Goal: Task Accomplishment & Management: Complete application form

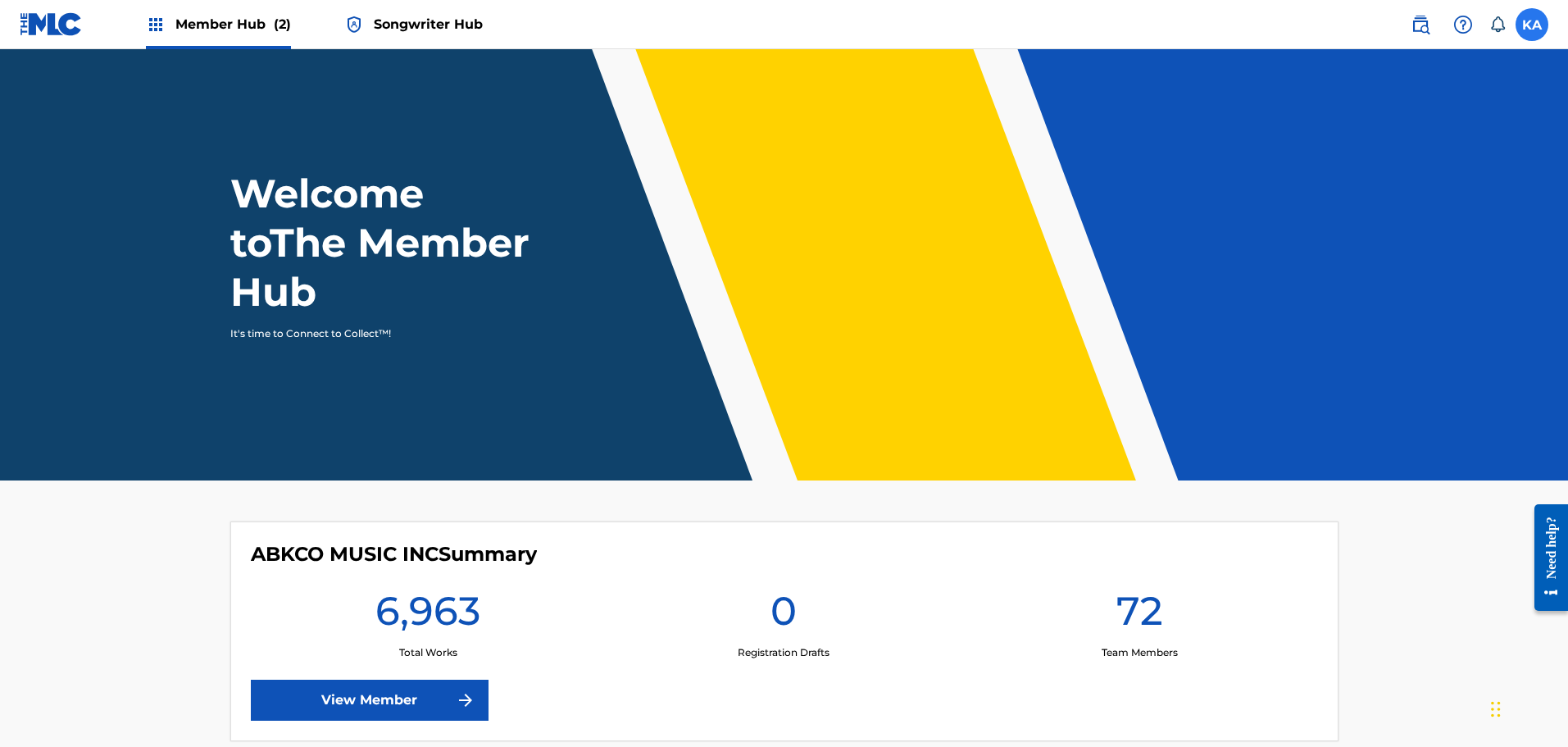
click at [1523, 22] on label at bounding box center [1531, 24] width 33 height 33
click at [1531, 24] on input "KA [PERSON_NAME] [EMAIL_ADDRESS][DOMAIN_NAME] Notification Preferences Profile …" at bounding box center [1531, 24] width 0 height 0
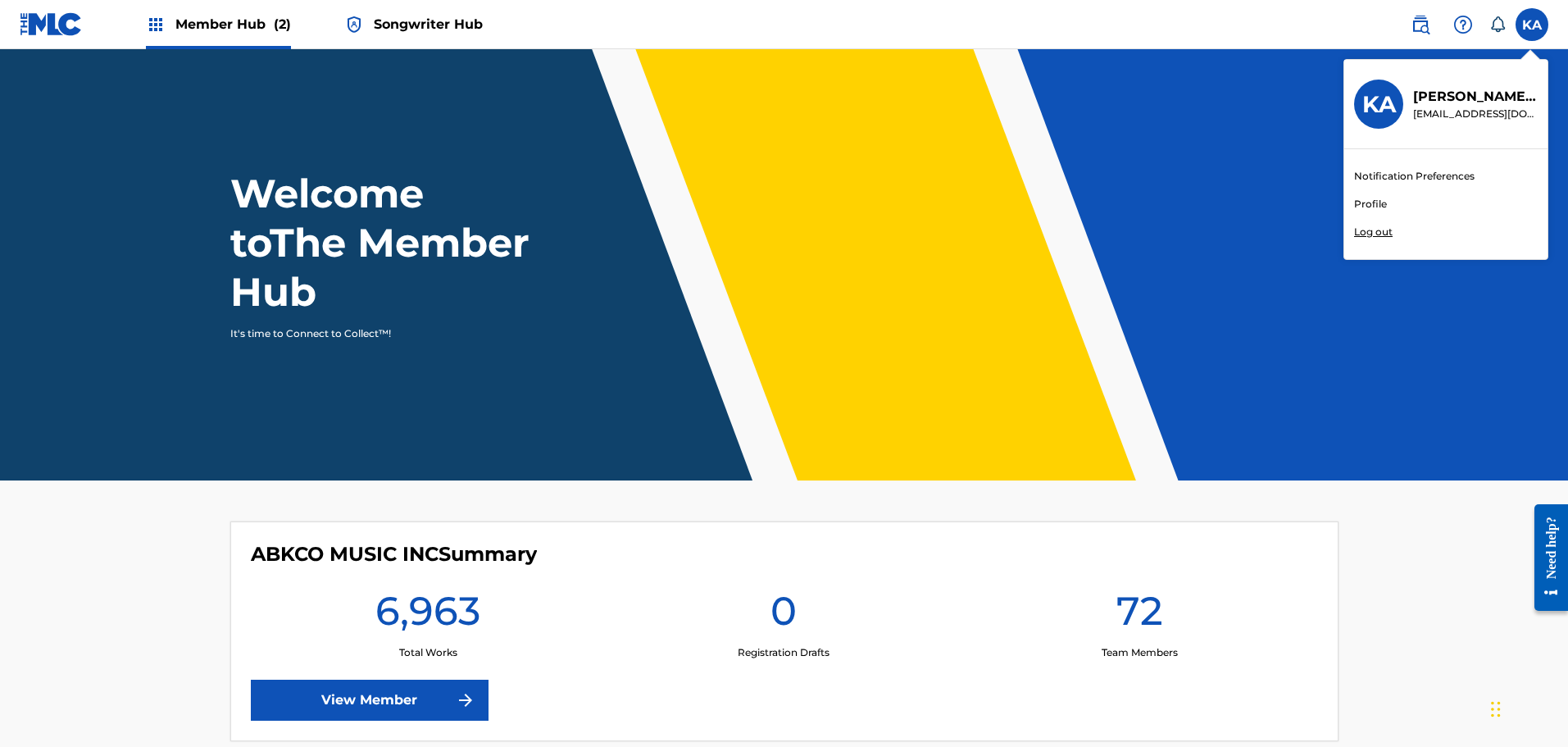
click at [1375, 231] on p "Log out" at bounding box center [1372, 232] width 38 height 15
click at [1531, 24] on input "KA [PERSON_NAME] [EMAIL_ADDRESS][DOMAIN_NAME] Notification Preferences Profile …" at bounding box center [1531, 24] width 0 height 0
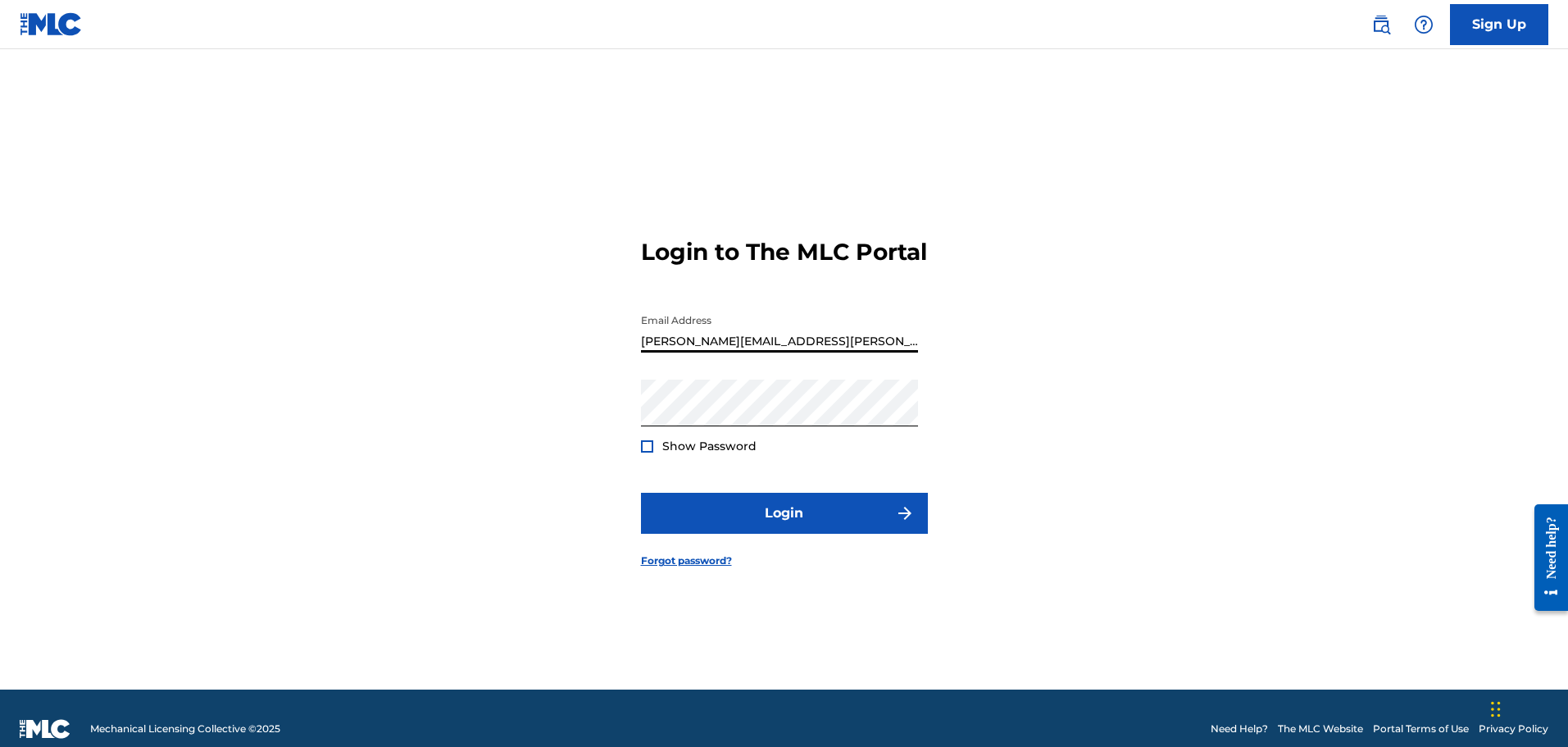
click at [749, 352] on input "[PERSON_NAME][EMAIL_ADDRESS][PERSON_NAME][DOMAIN_NAME]" at bounding box center [780, 330] width 277 height 47
type input "[EMAIL_ADDRESS][DOMAIN_NAME]"
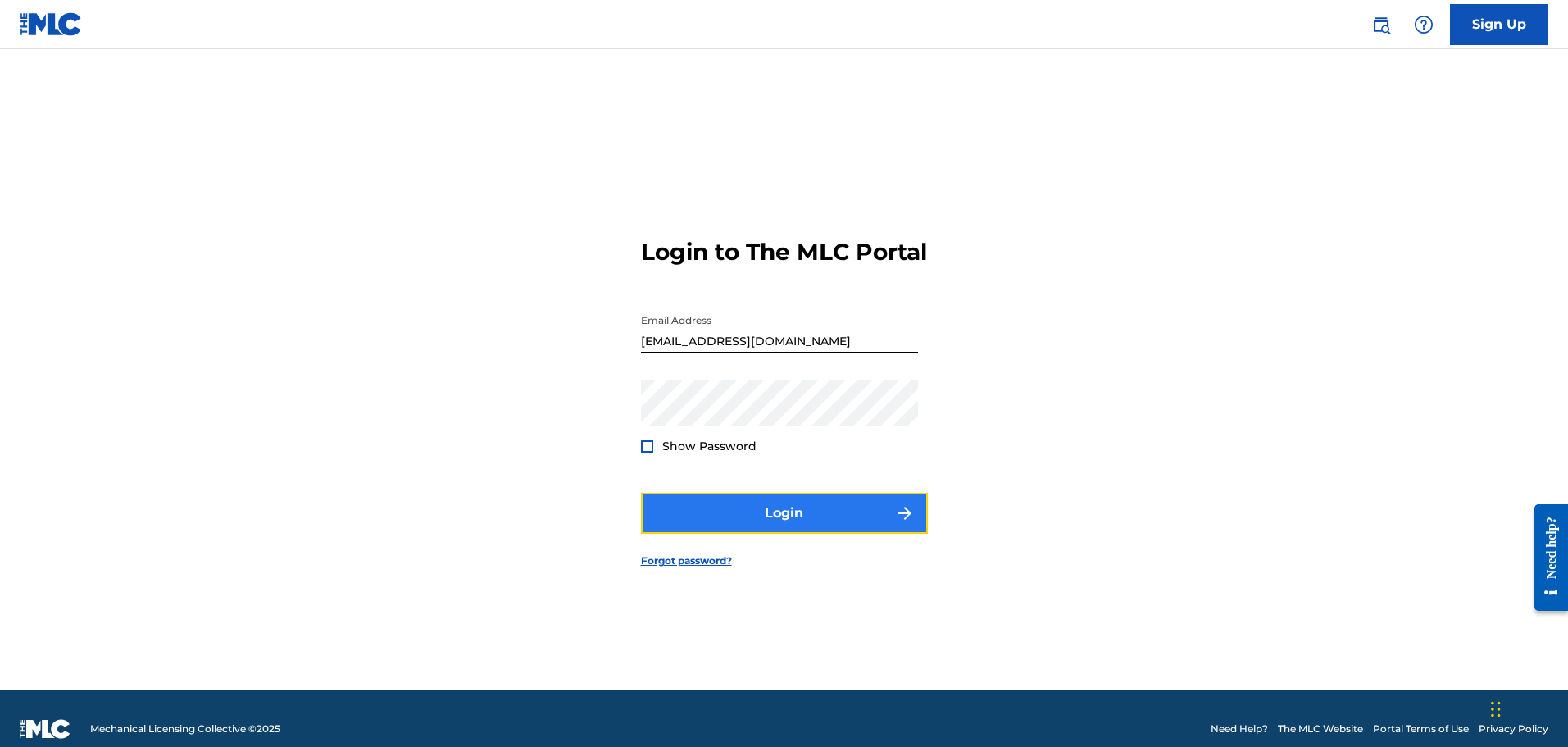
click at [756, 525] on button "Login" at bounding box center [784, 513] width 286 height 41
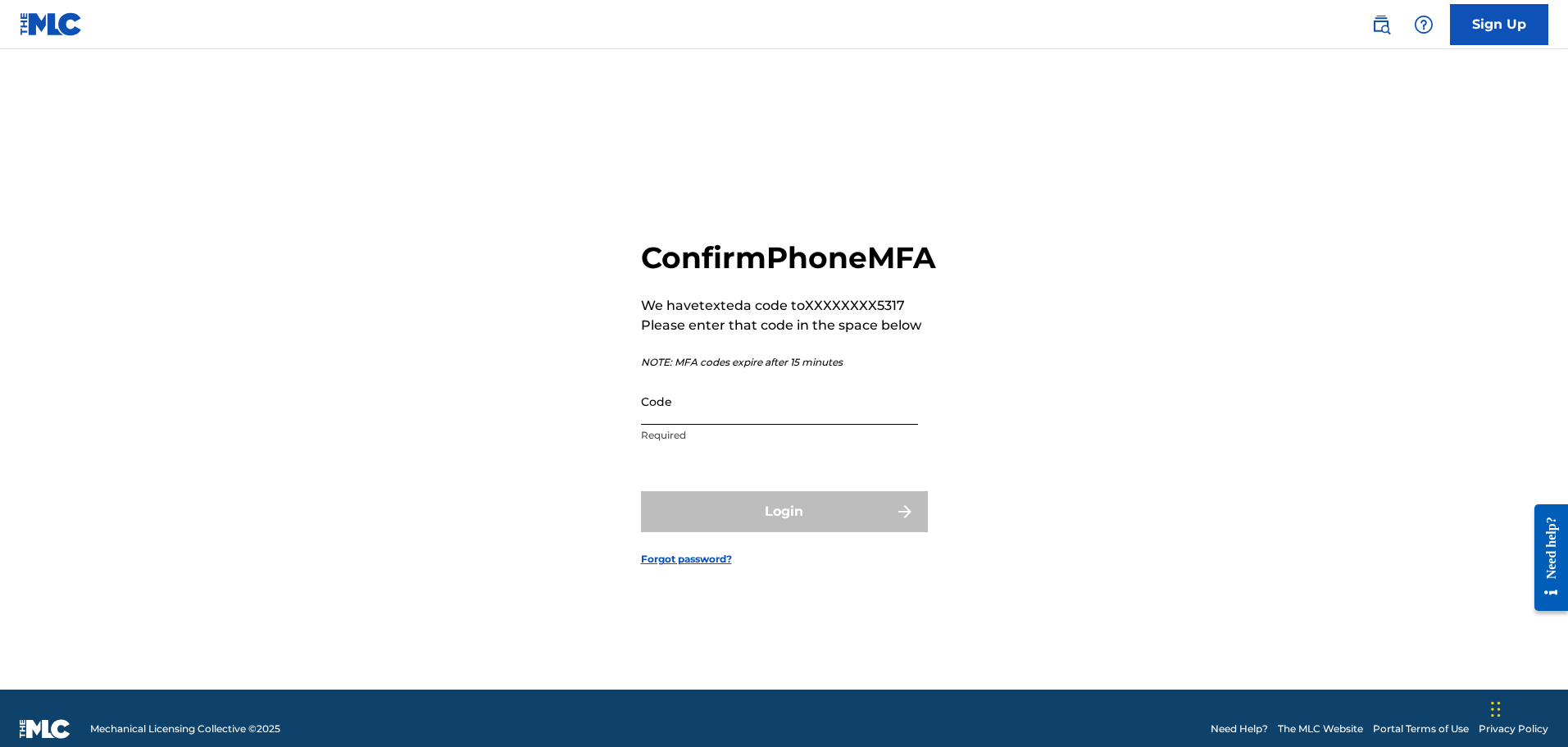
click at [715, 425] on input "Code" at bounding box center [780, 402] width 277 height 47
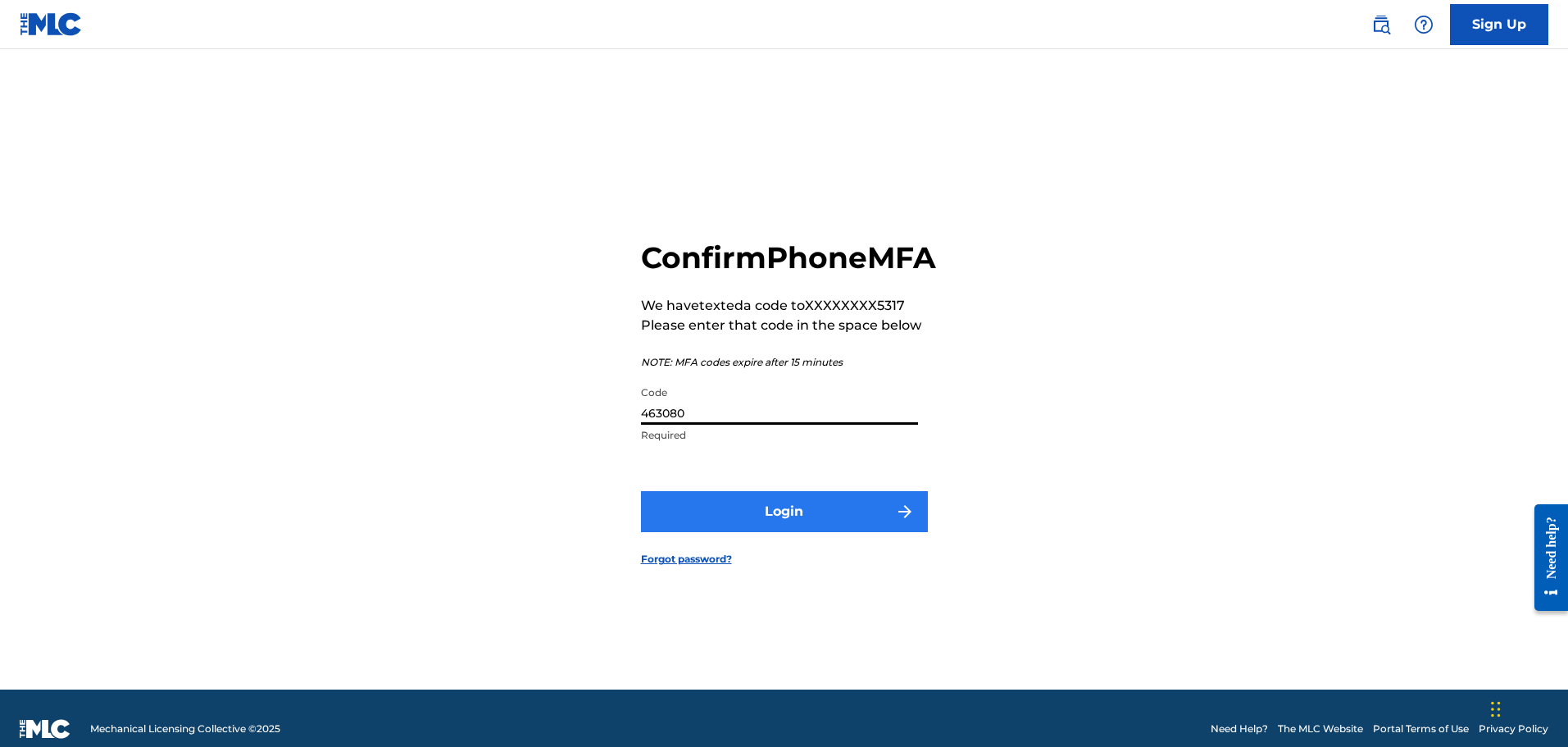
type input "463080"
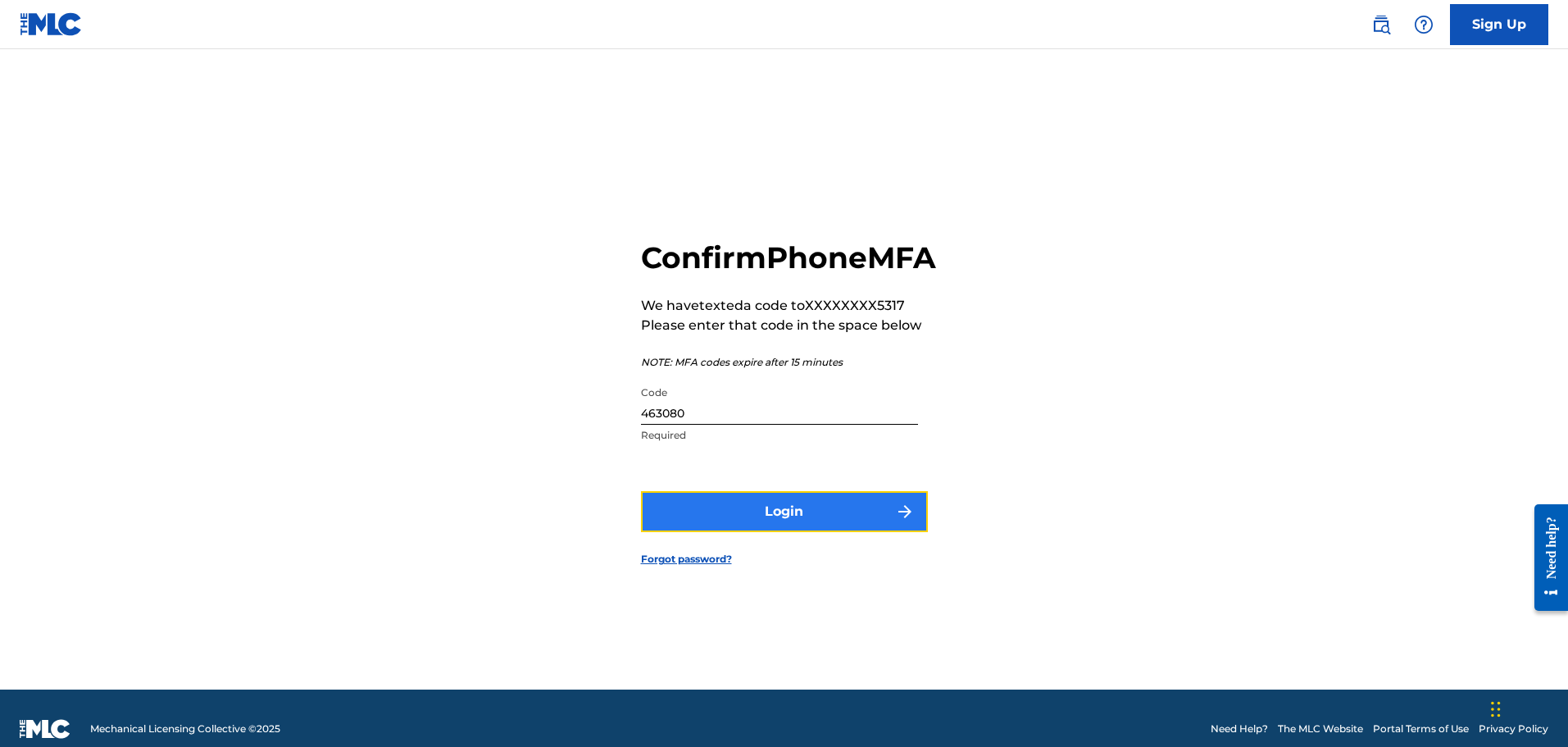
click at [711, 517] on button "Login" at bounding box center [784, 511] width 286 height 41
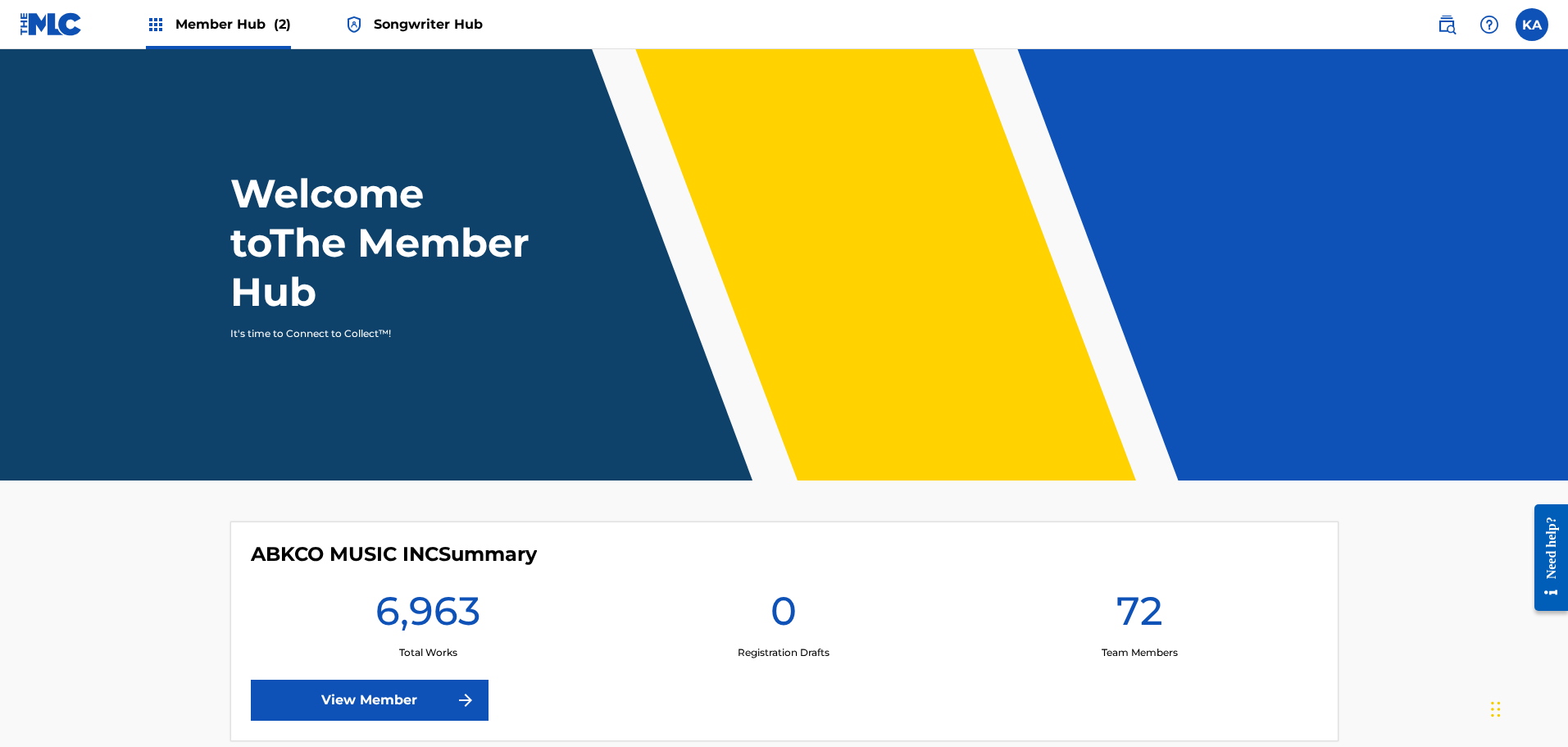
click at [411, 24] on span "Songwriter Hub" at bounding box center [428, 24] width 109 height 19
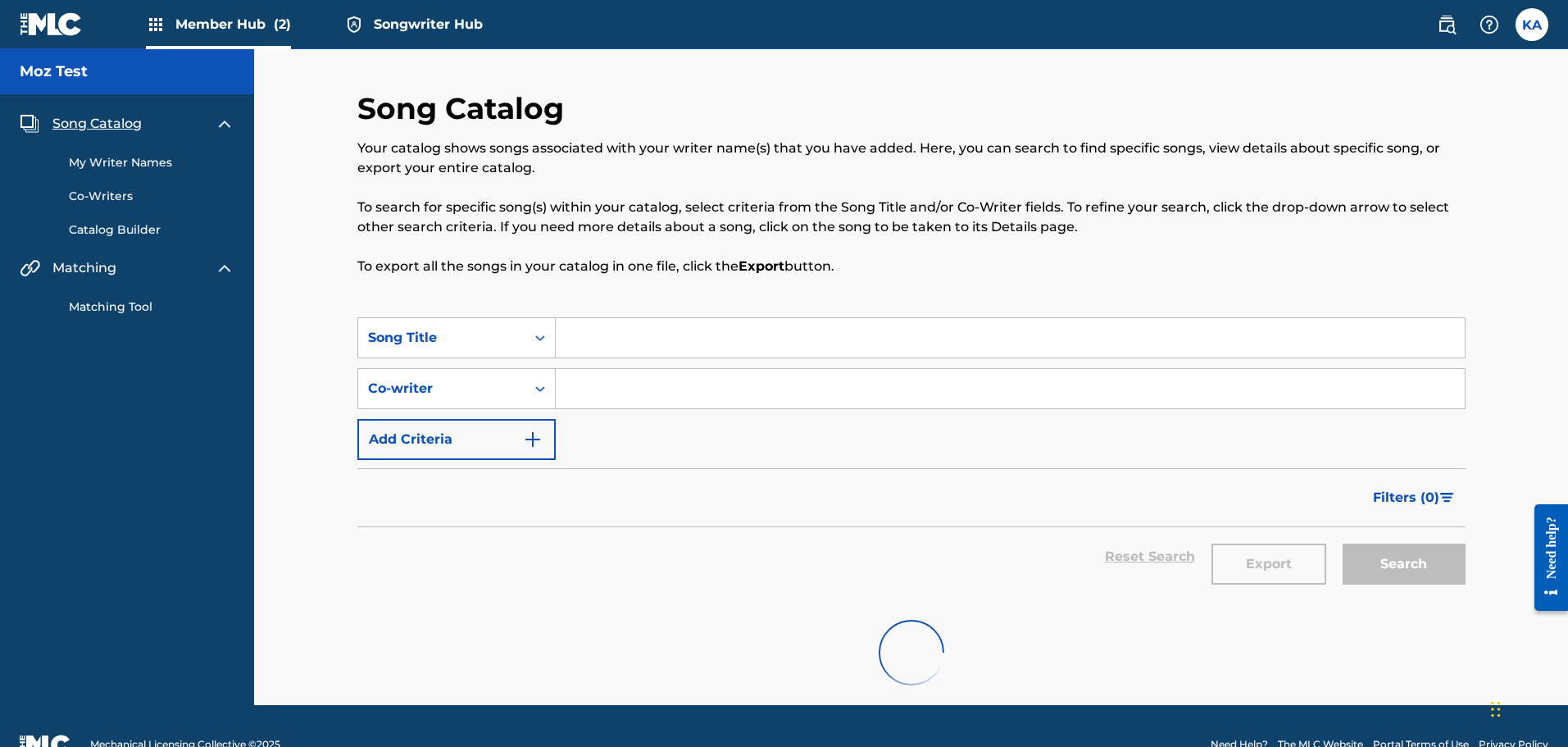
click at [139, 154] on link "My Writer Names" at bounding box center [152, 163] width 166 height 17
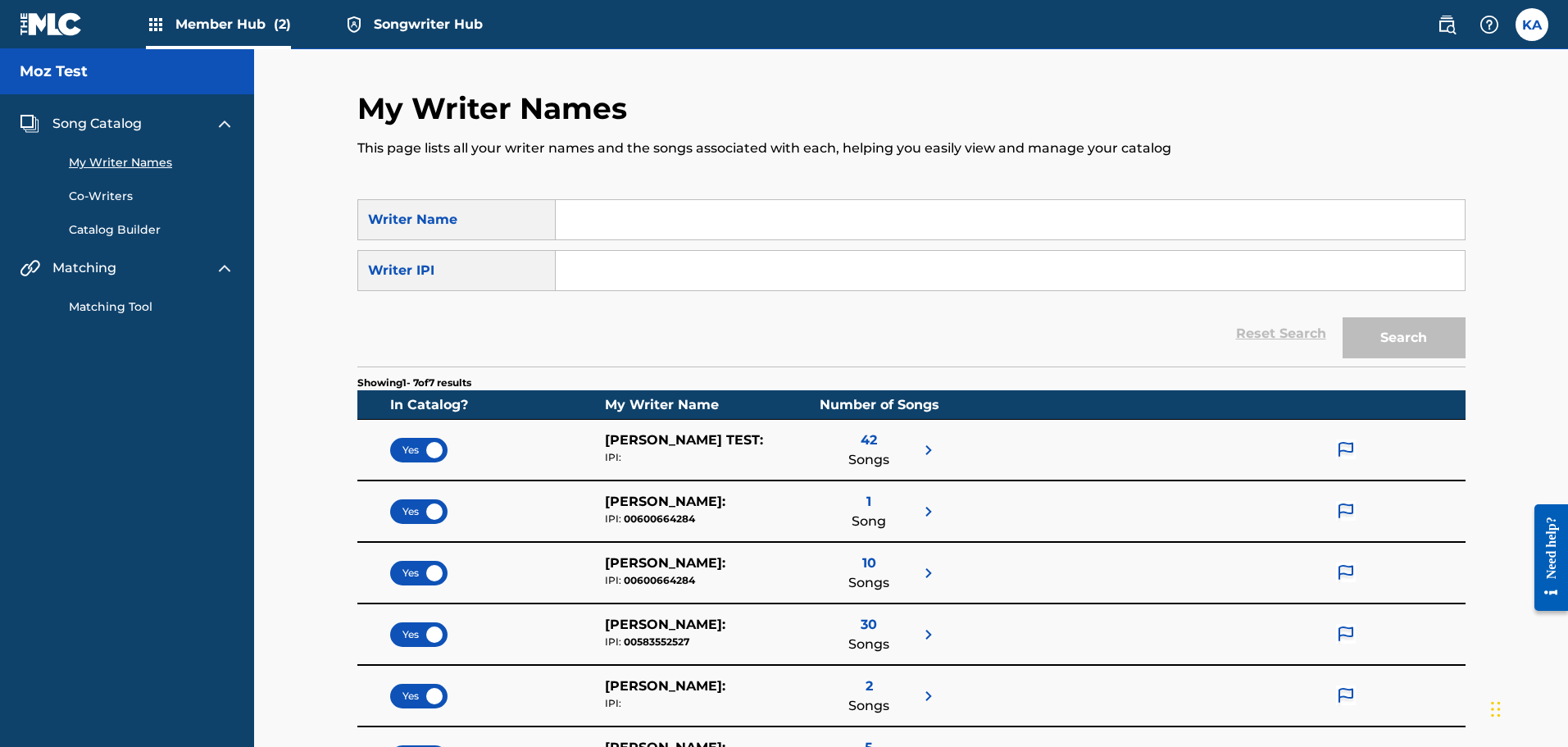
click at [66, 33] on img at bounding box center [51, 23] width 63 height 23
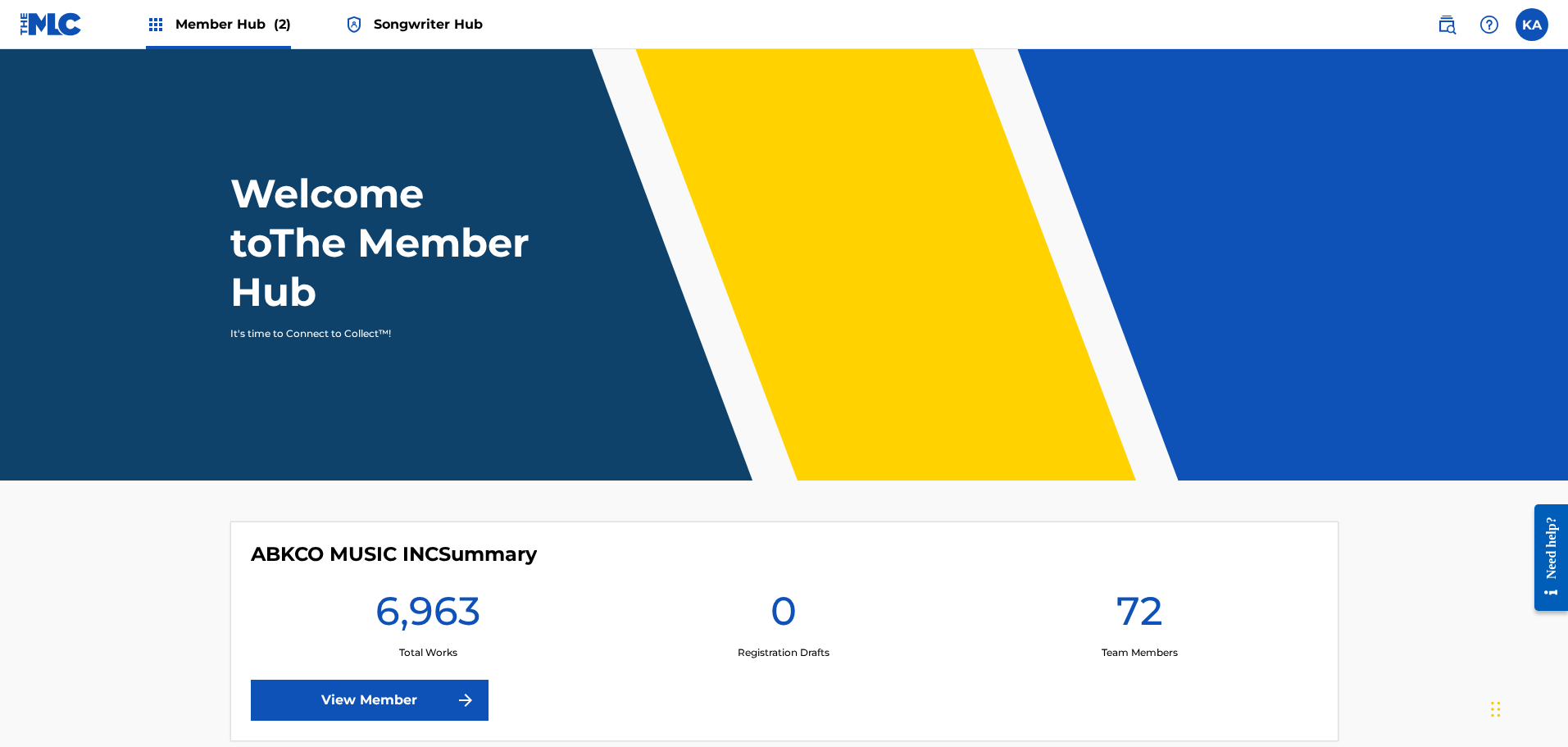
click at [399, 17] on span "Songwriter Hub" at bounding box center [428, 24] width 109 height 19
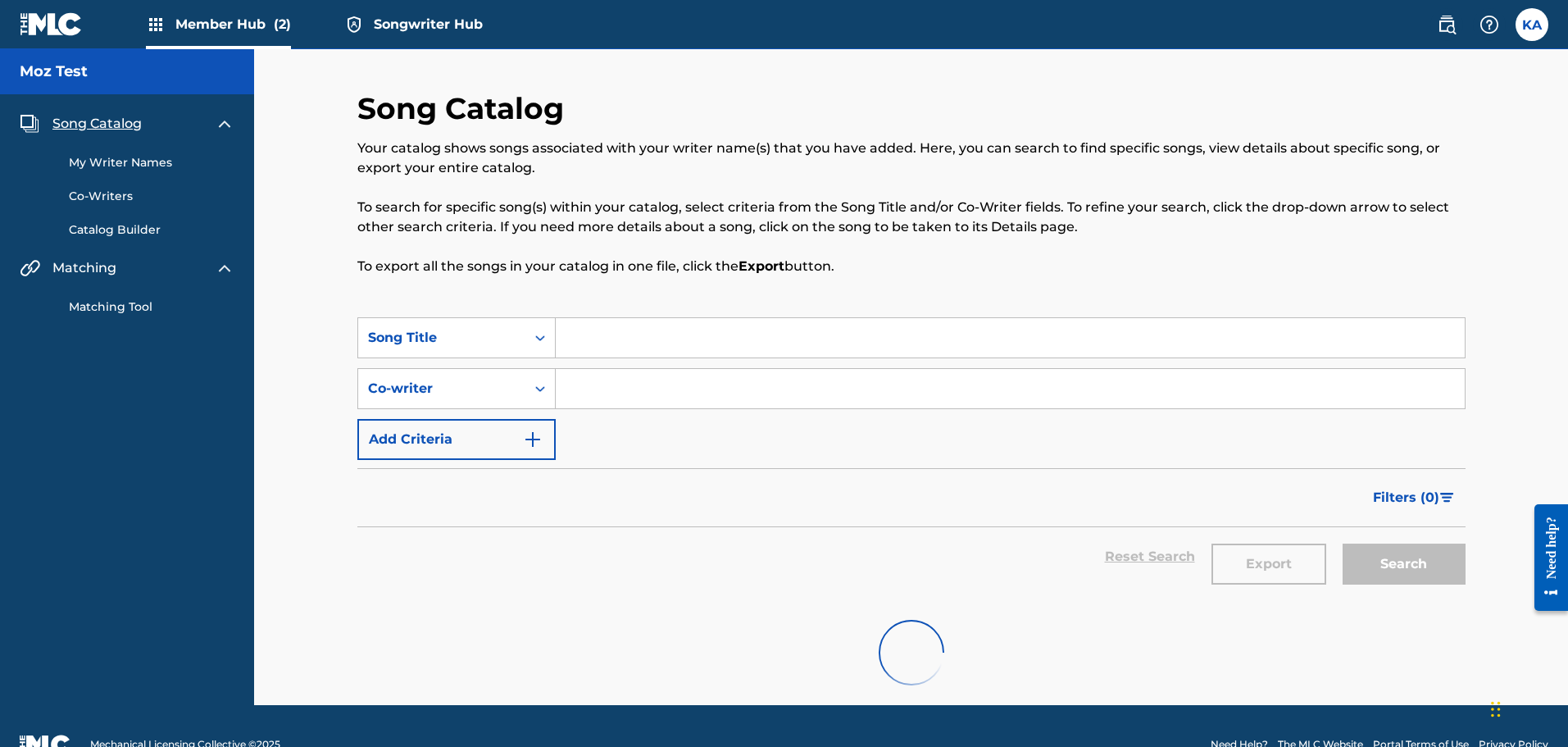
click at [122, 201] on link "Co-Writers" at bounding box center [152, 196] width 166 height 17
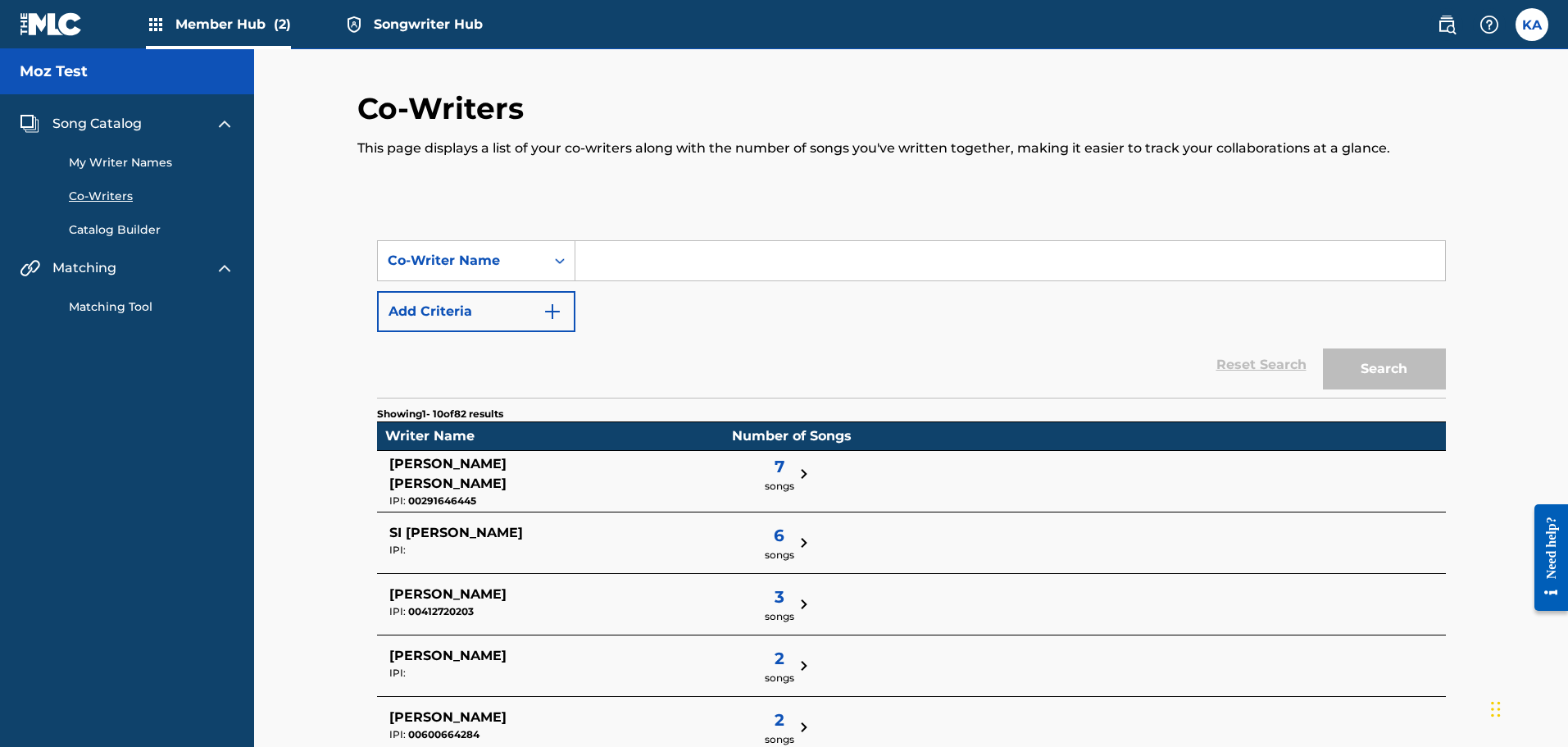
click at [122, 229] on link "Catalog Builder" at bounding box center [152, 229] width 166 height 17
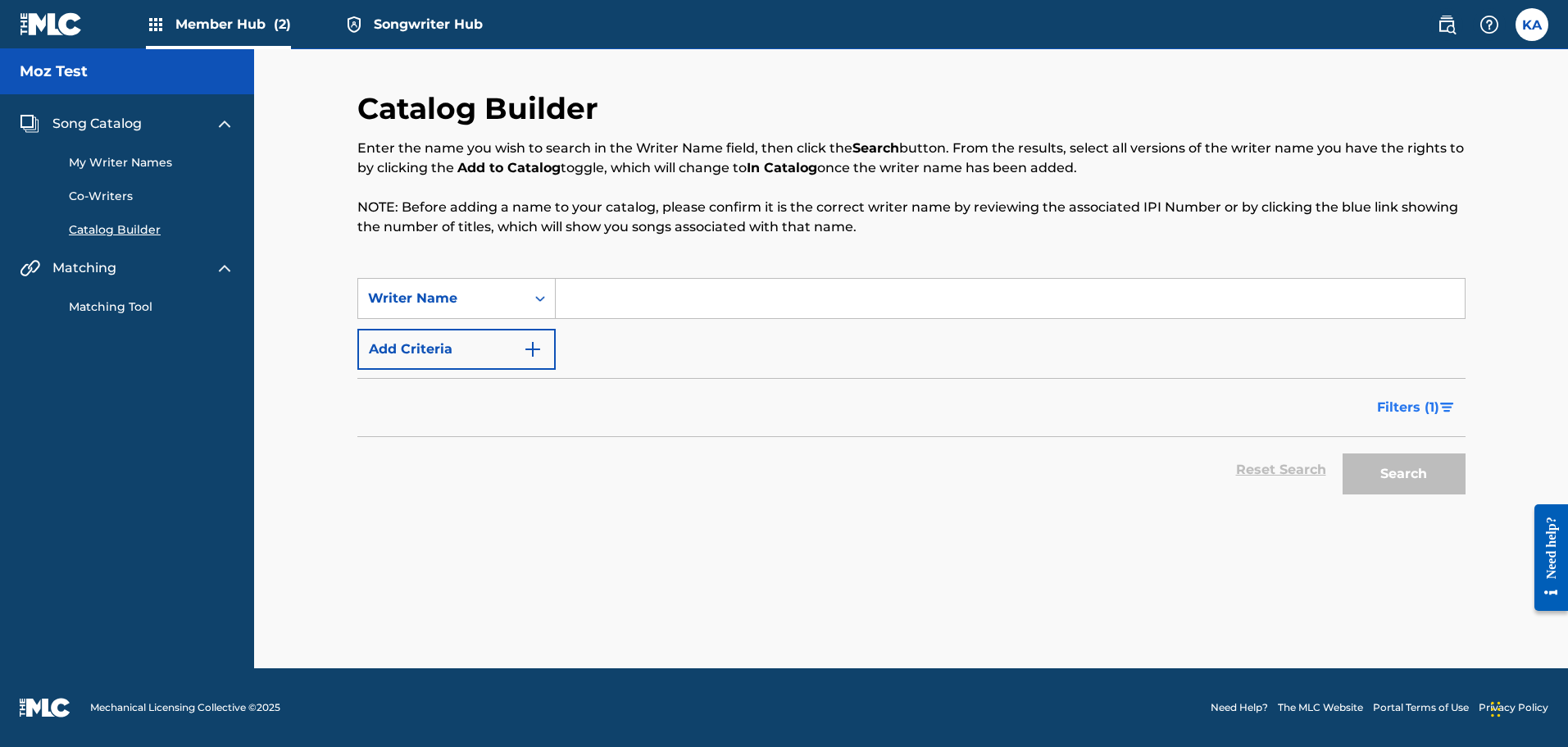
click at [1394, 394] on button "Filters ( 1 )" at bounding box center [1415, 407] width 98 height 41
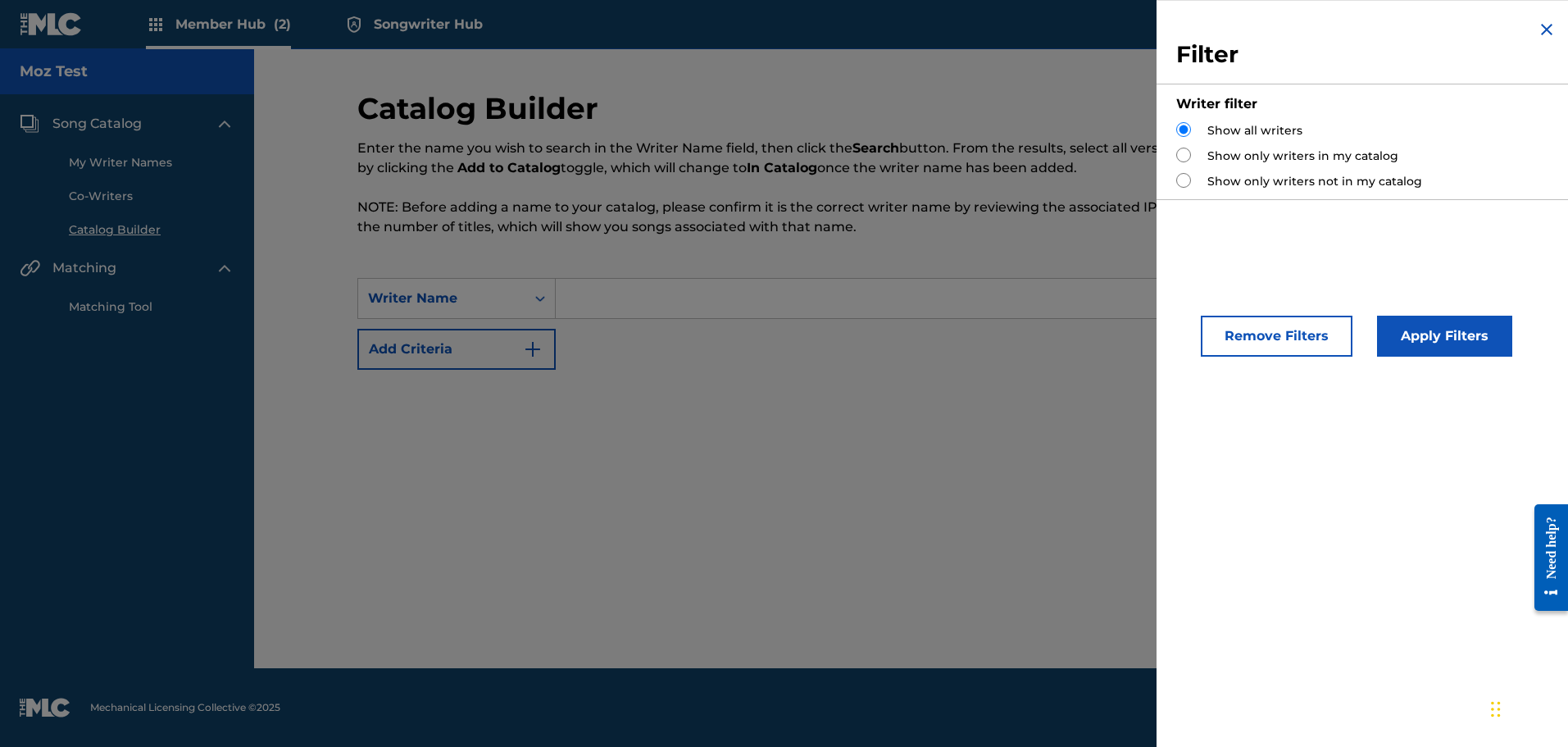
click at [1241, 161] on label "Show only writers in my catalog" at bounding box center [1303, 156] width 191 height 17
click at [1186, 153] on input "Search Form" at bounding box center [1183, 155] width 15 height 15
radio input "true"
click at [1403, 332] on button "Apply Filters" at bounding box center [1444, 336] width 135 height 41
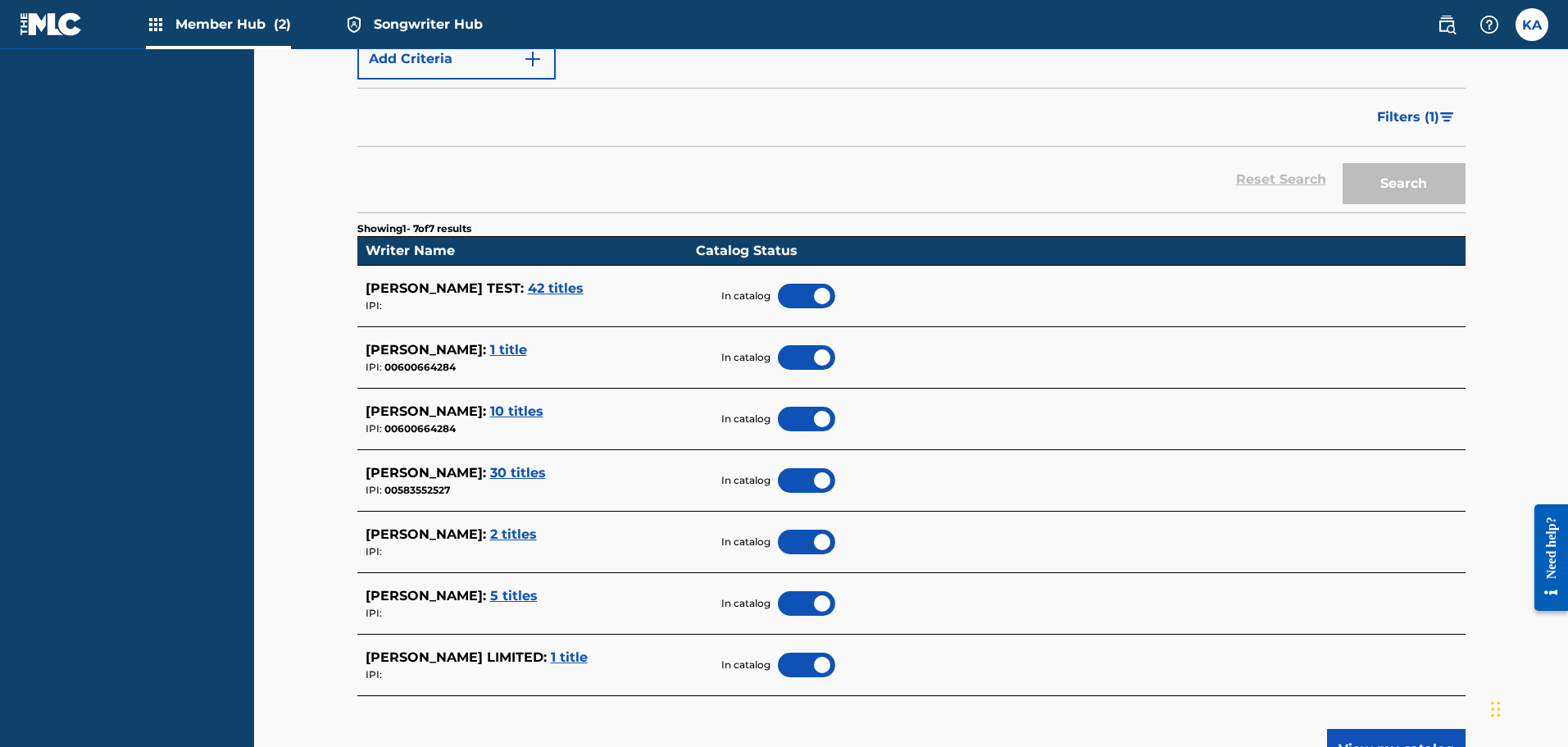
scroll to position [246, 0]
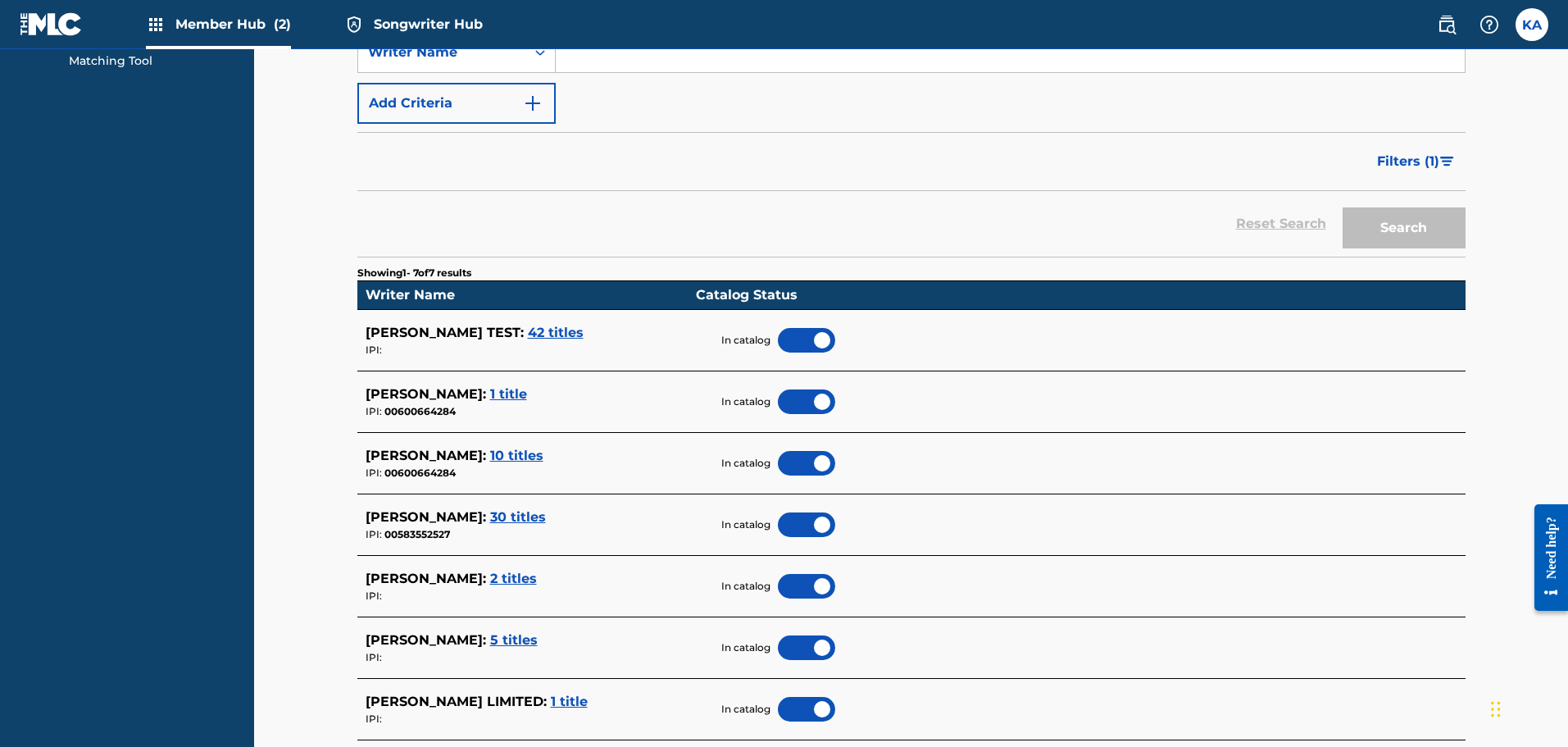
click at [813, 336] on div at bounding box center [806, 340] width 57 height 24
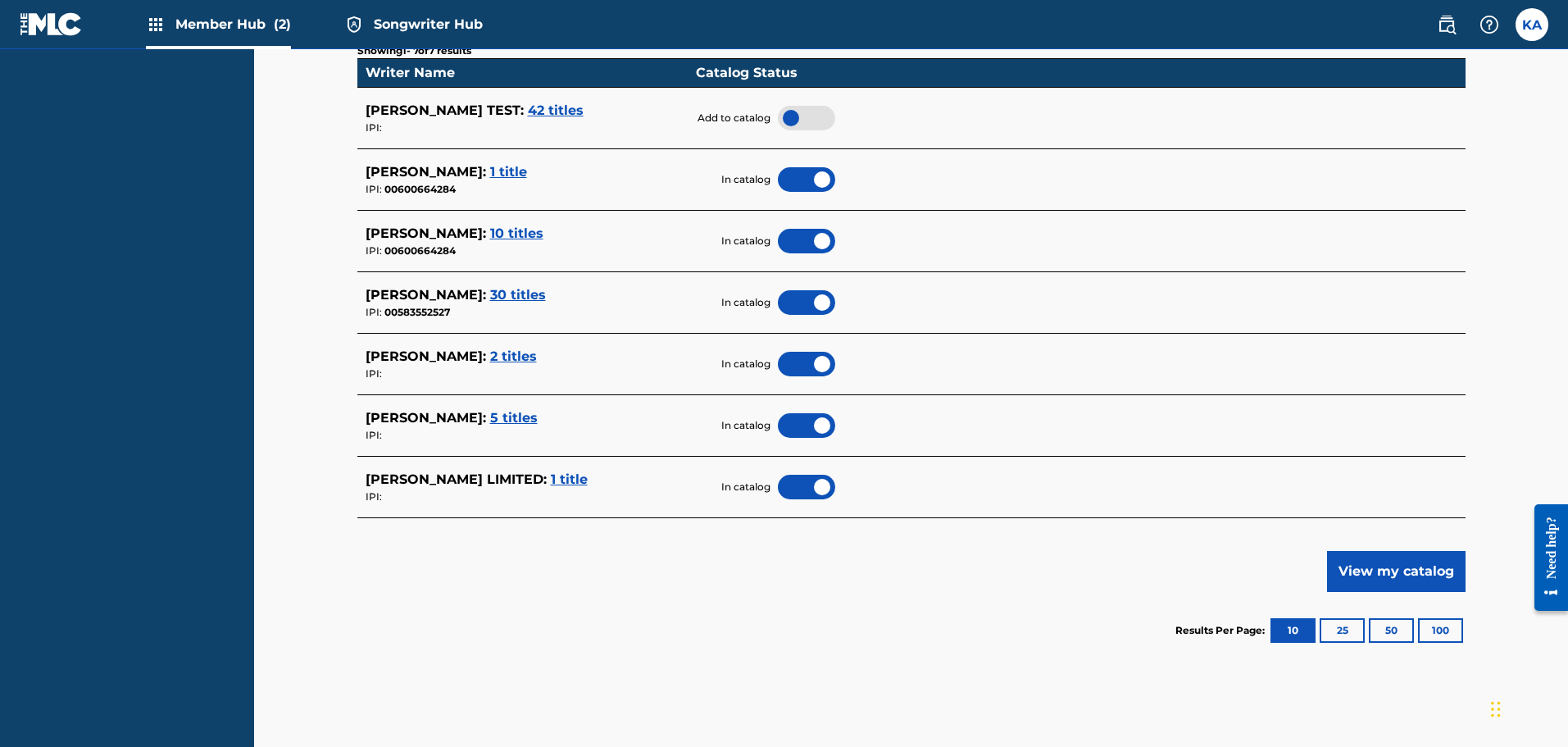
scroll to position [472, 0]
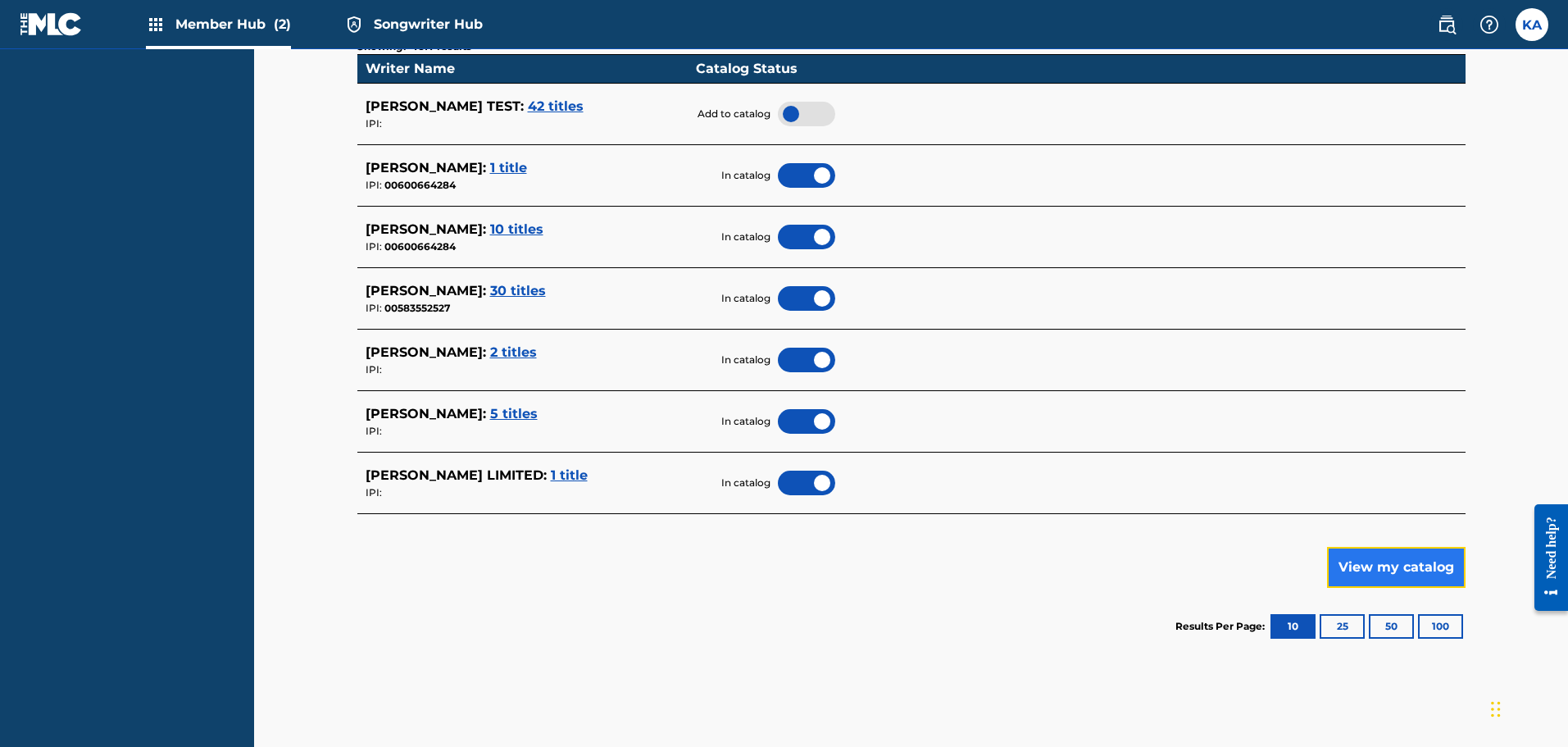
click at [1408, 575] on button "View my catalog" at bounding box center [1397, 567] width 139 height 41
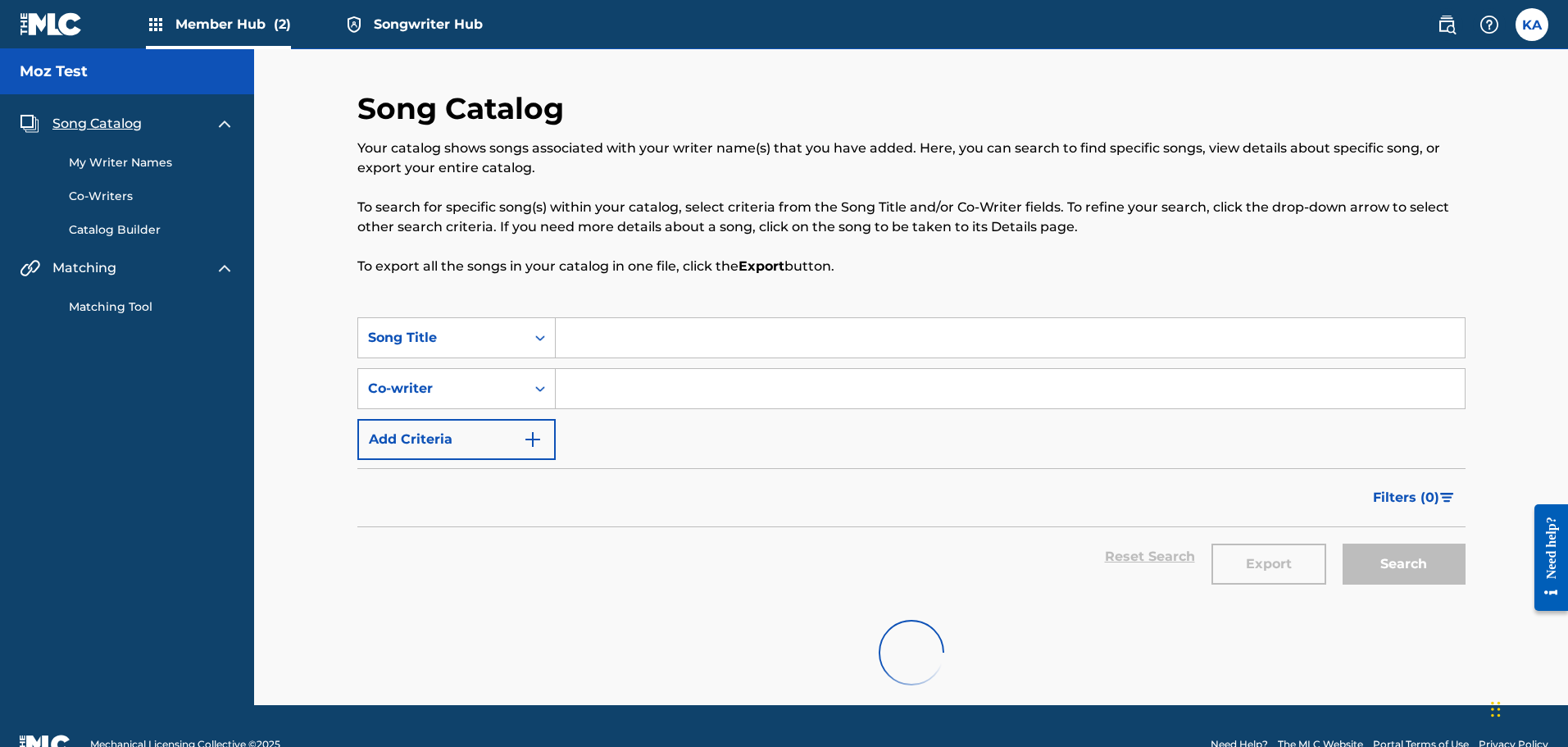
click at [101, 306] on link "Matching Tool" at bounding box center [152, 307] width 166 height 17
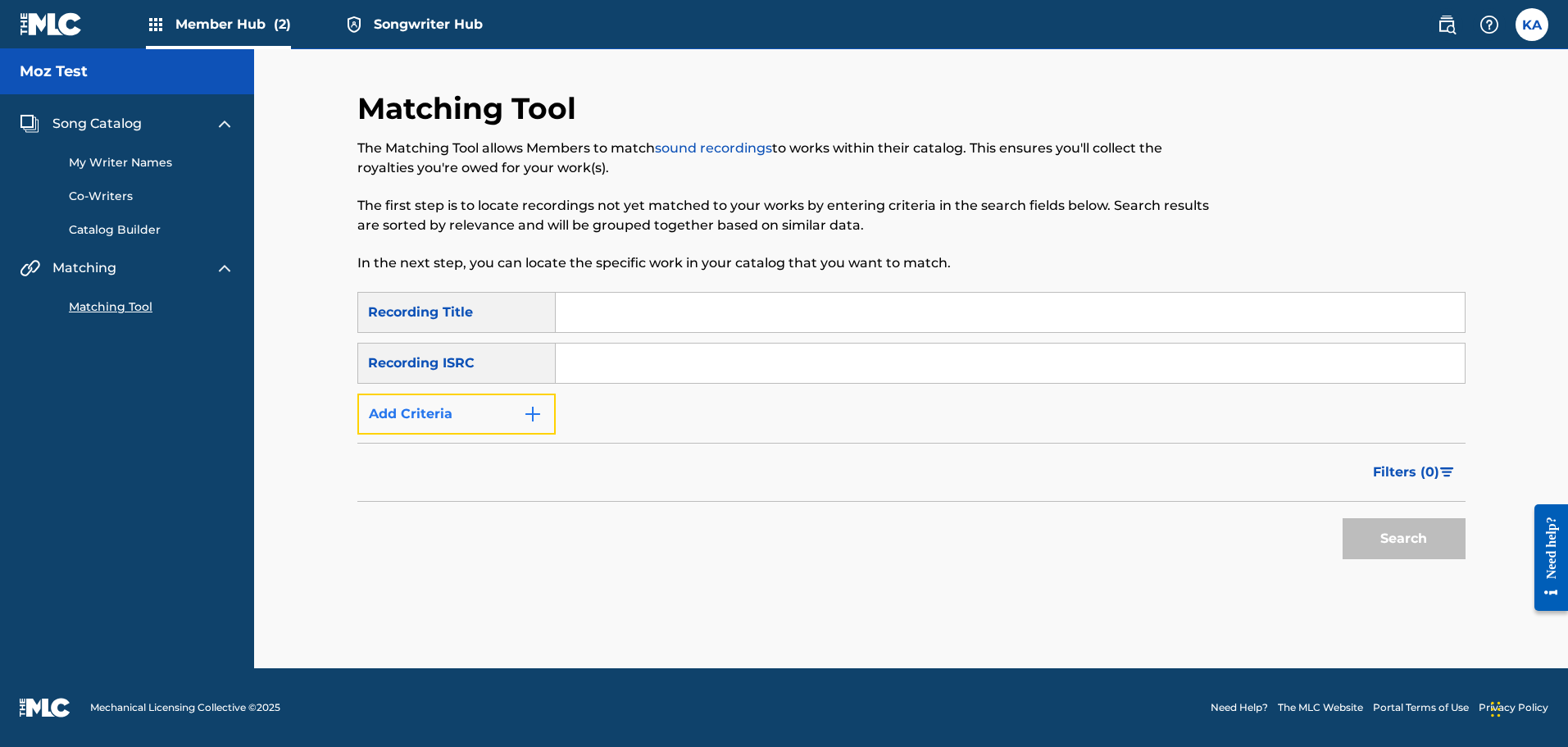
click at [517, 425] on button "Add Criteria" at bounding box center [457, 414] width 198 height 41
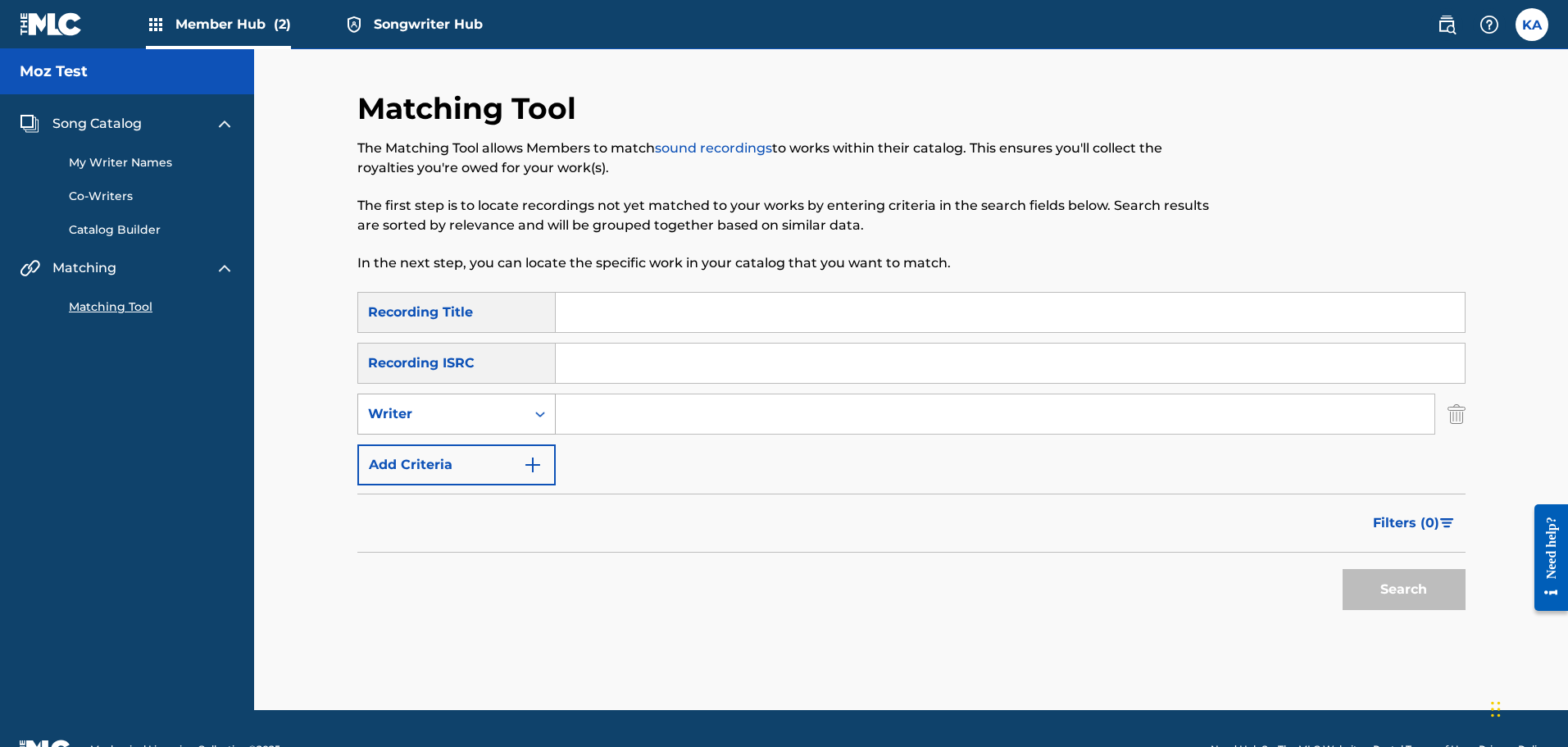
click at [523, 418] on div "Writer" at bounding box center [442, 414] width 168 height 31
click at [497, 454] on div "Recording Artist" at bounding box center [457, 455] width 197 height 41
click at [590, 421] on input "Search Form" at bounding box center [995, 414] width 879 height 39
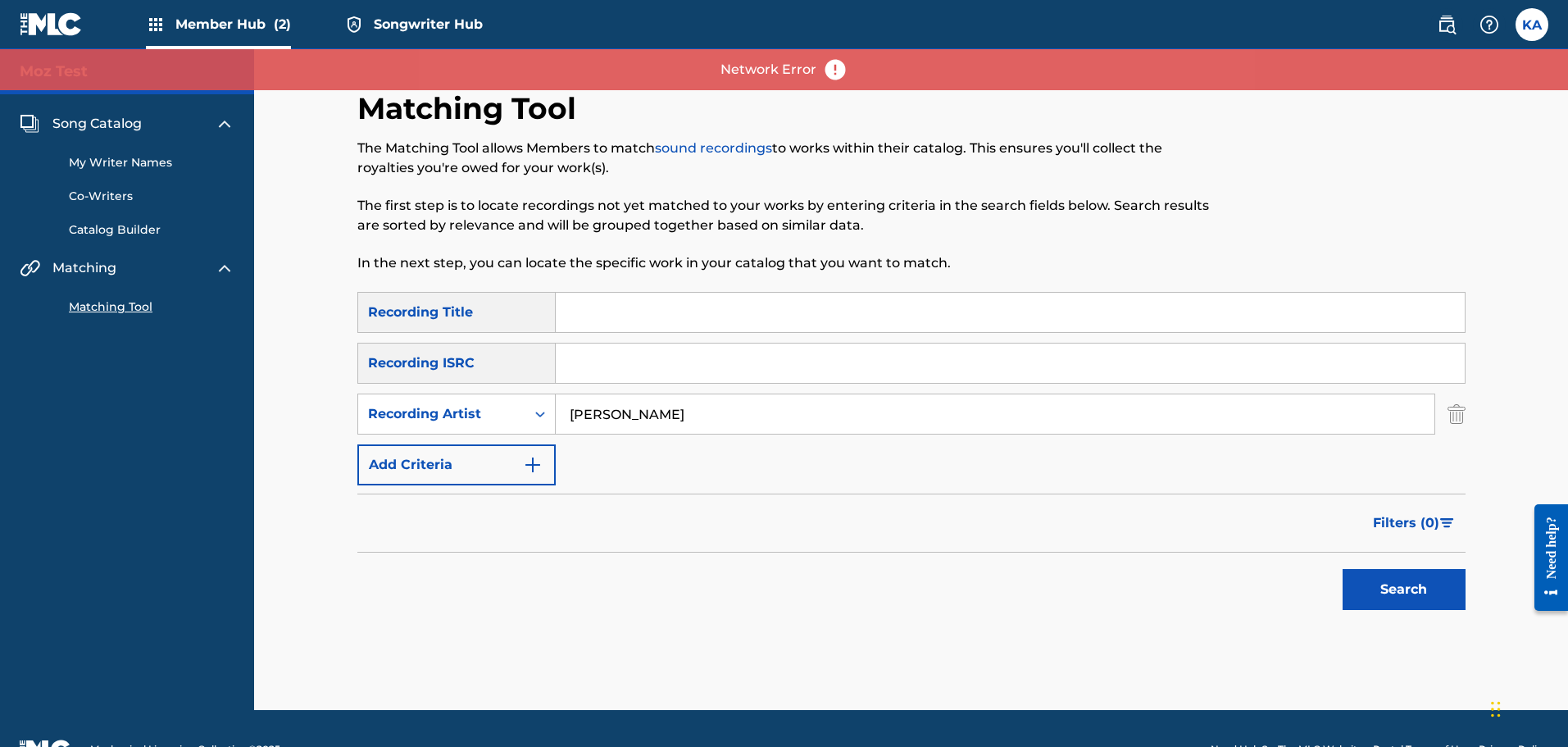
type input "[PERSON_NAME]"
click at [1342, 569] on button "Search" at bounding box center [1403, 590] width 123 height 41
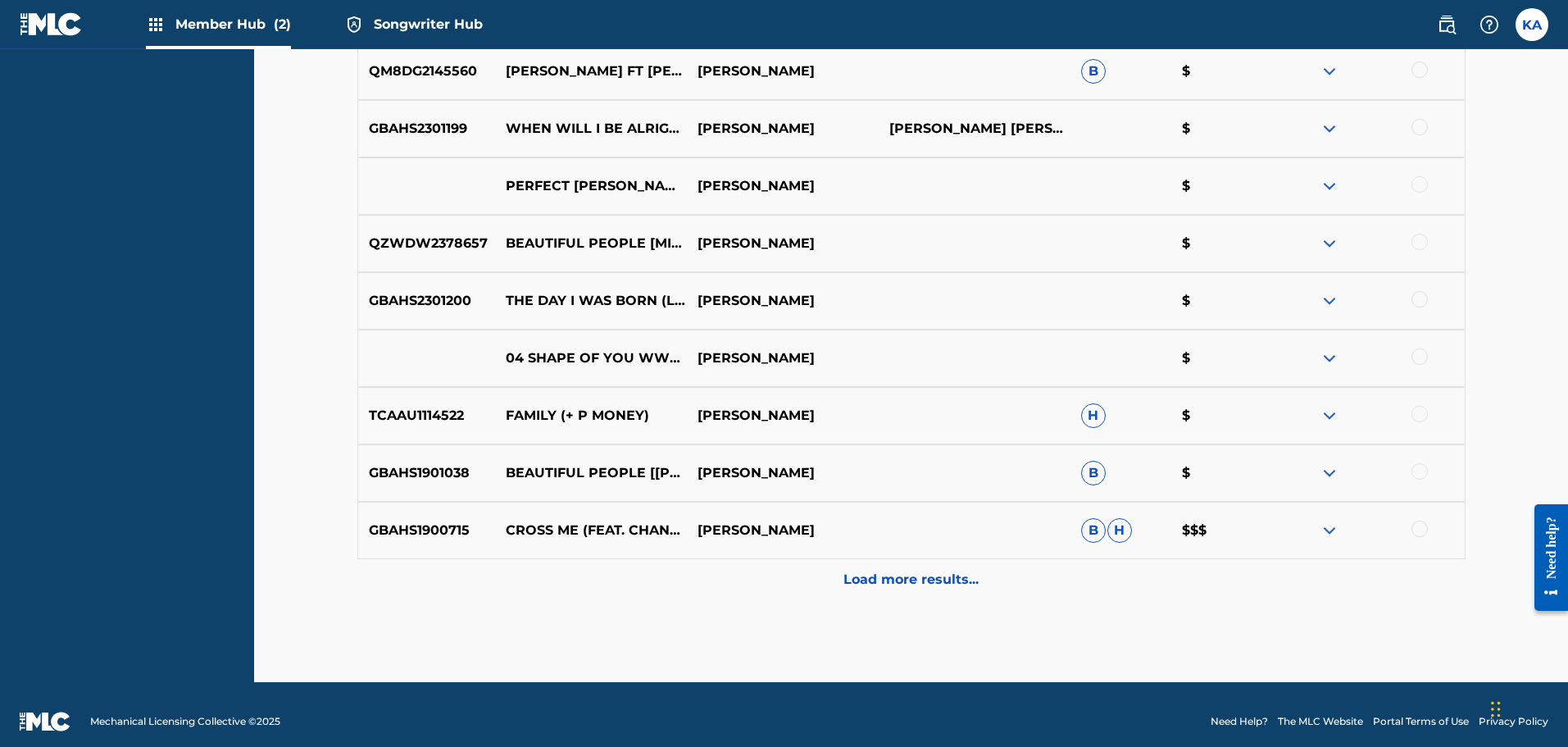
scroll to position [710, 0]
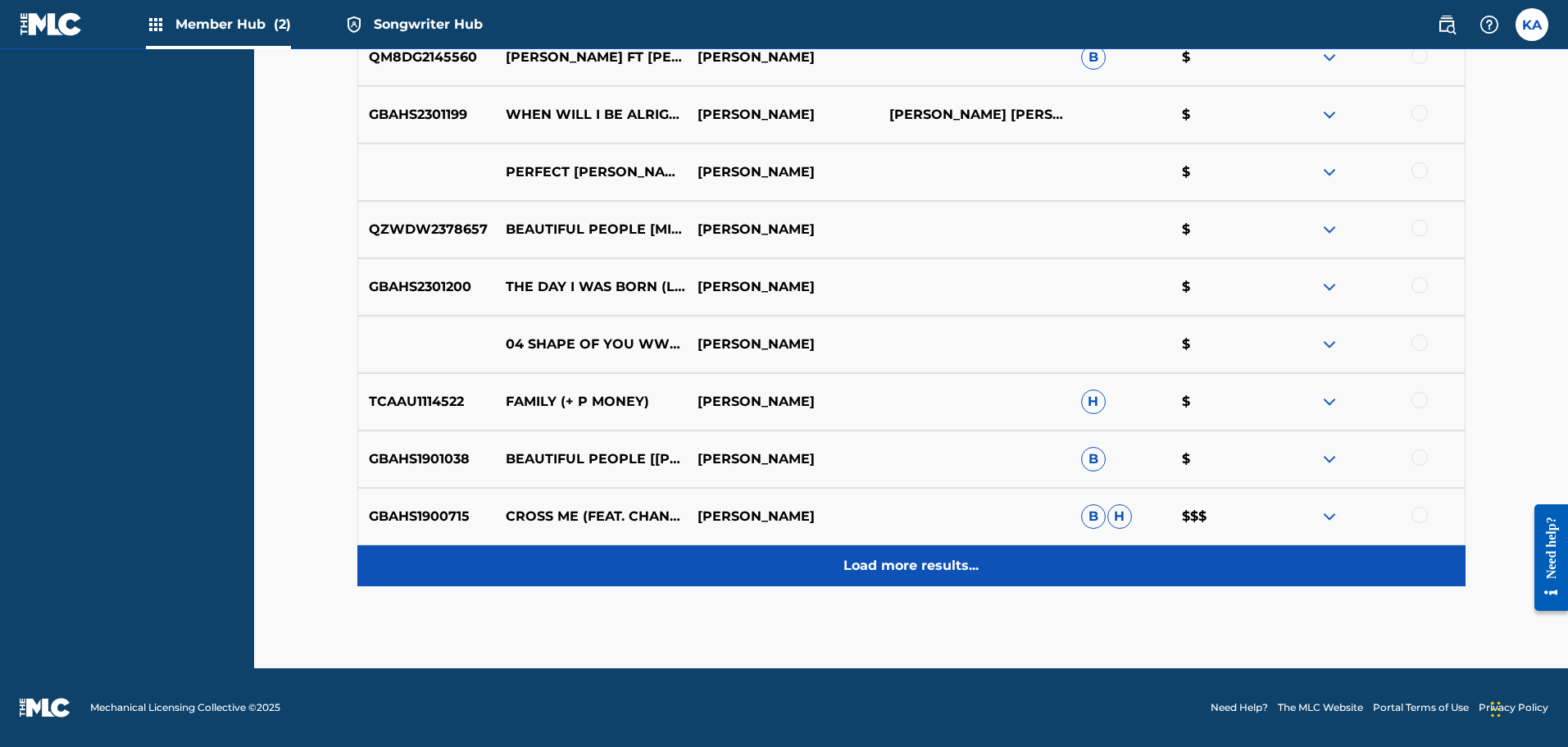
click at [875, 564] on p "Load more results..." at bounding box center [911, 565] width 135 height 20
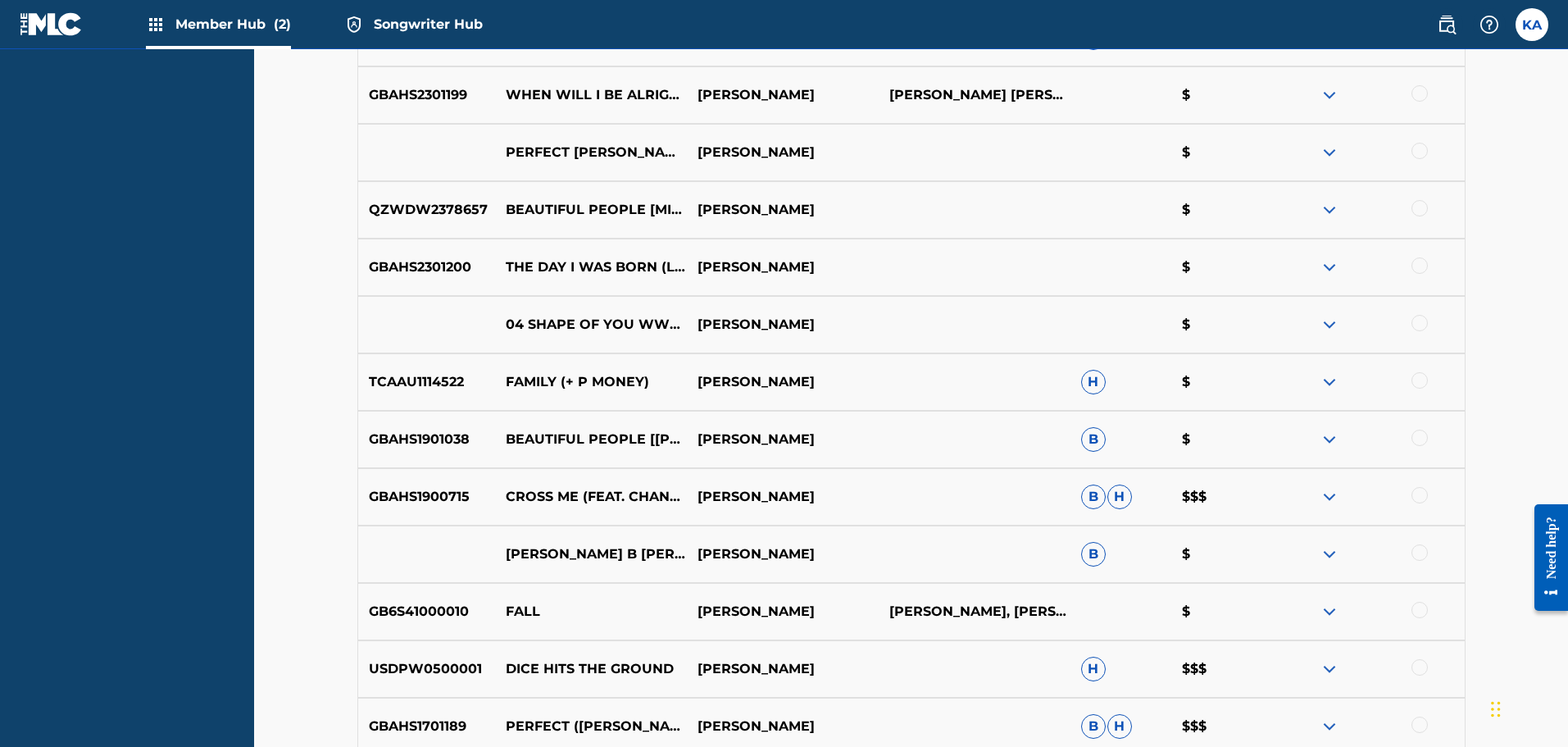
scroll to position [807, 0]
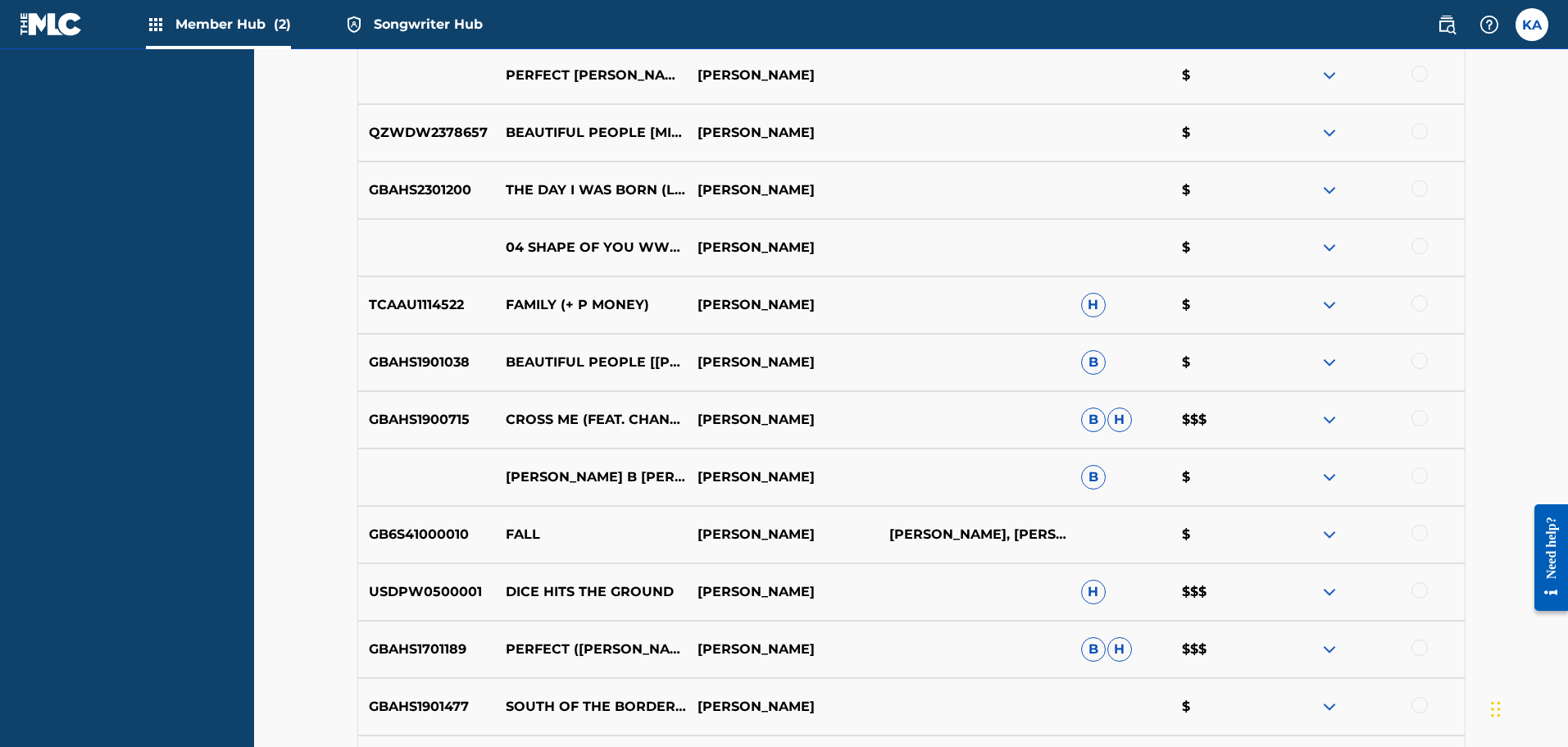
click at [412, 422] on p "GBAHS1900715" at bounding box center [427, 419] width 138 height 20
copy p "GBAHS1900715"
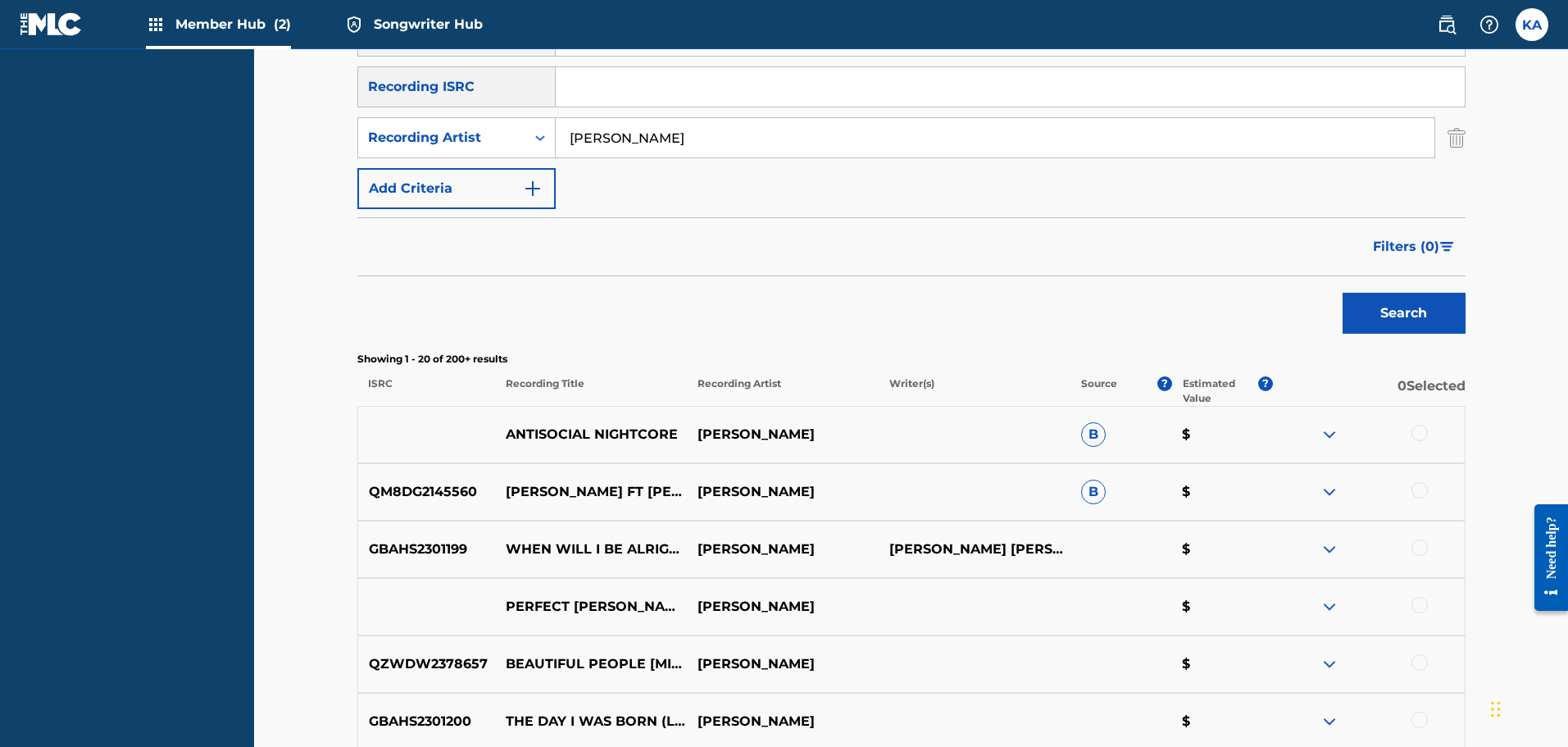
scroll to position [0, 0]
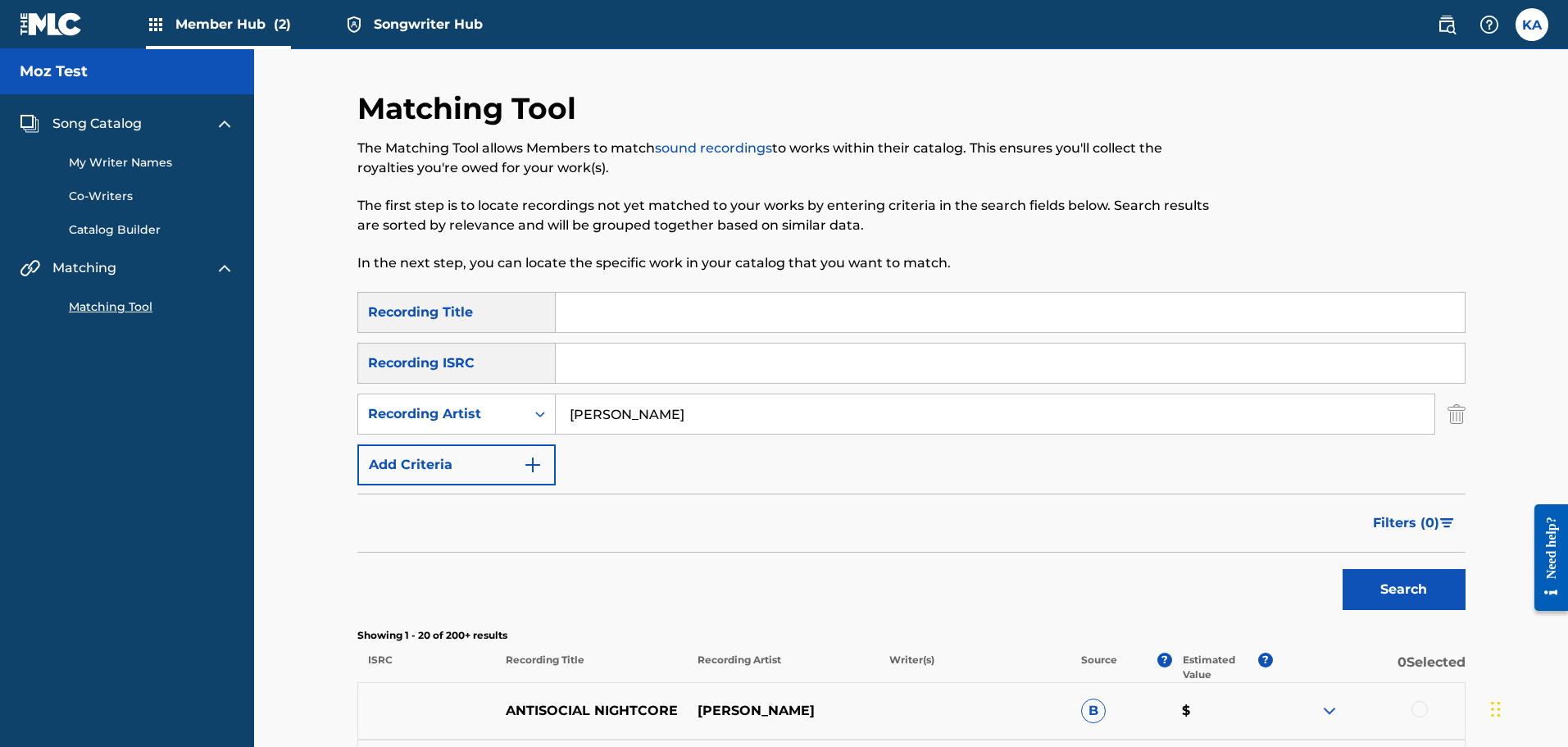
click at [609, 365] on input "Search Form" at bounding box center [1010, 363] width 909 height 39
paste input "GBAHS1900715"
type input "GBAHS1900715"
click at [1391, 579] on button "Search" at bounding box center [1403, 590] width 123 height 41
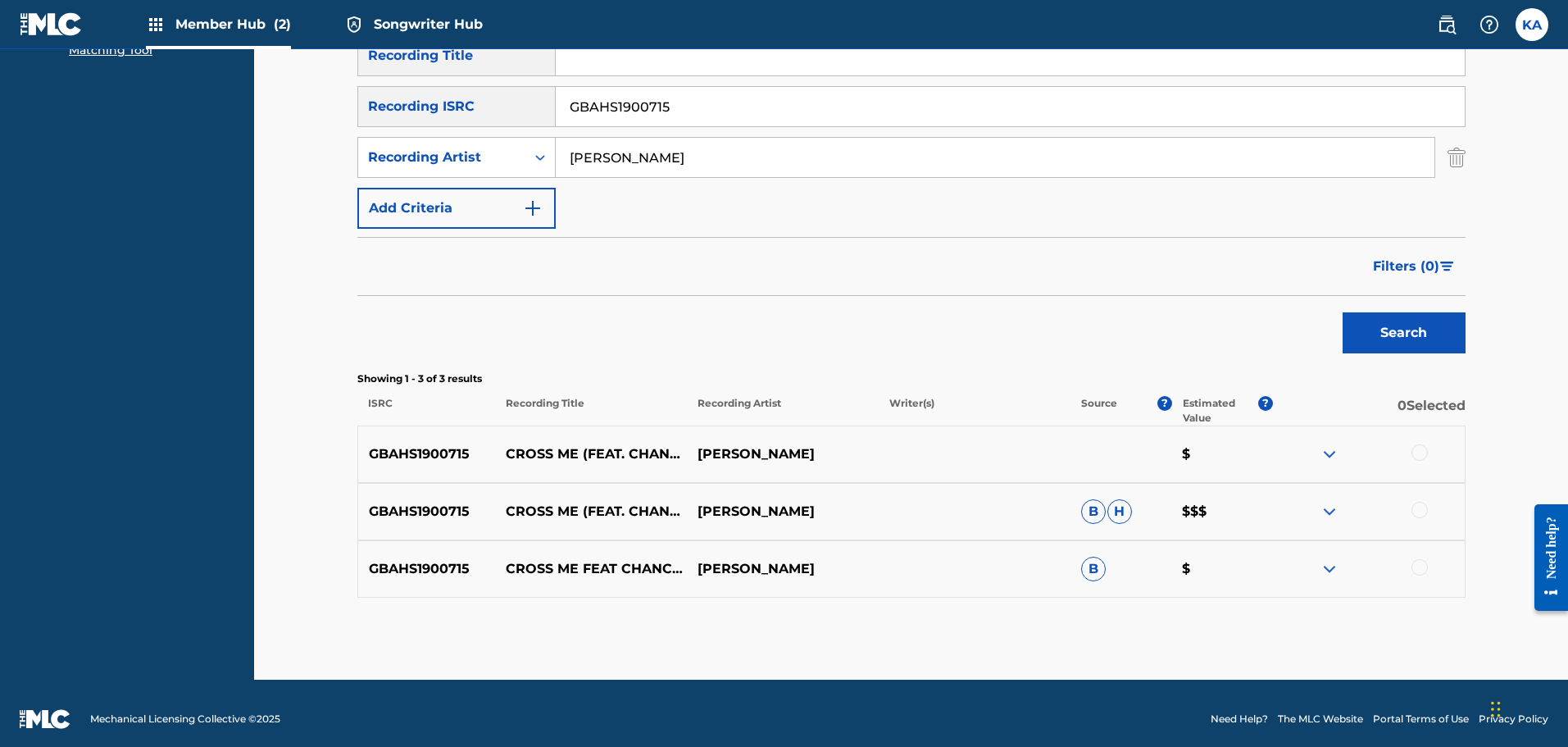
scroll to position [268, 0]
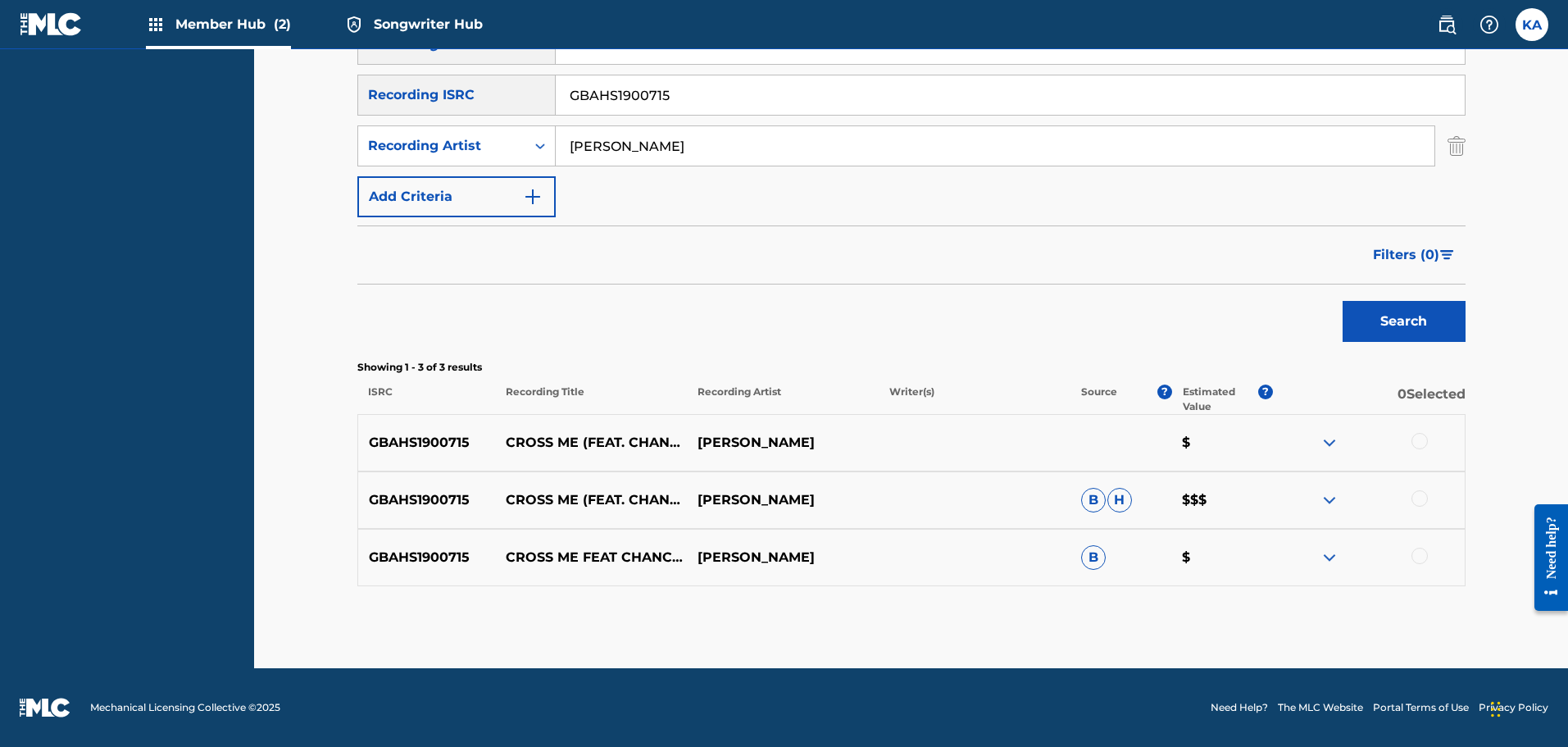
click at [1412, 438] on div at bounding box center [1420, 441] width 17 height 17
click at [1419, 502] on div at bounding box center [1420, 499] width 17 height 17
click at [1418, 561] on div at bounding box center [1420, 556] width 17 height 17
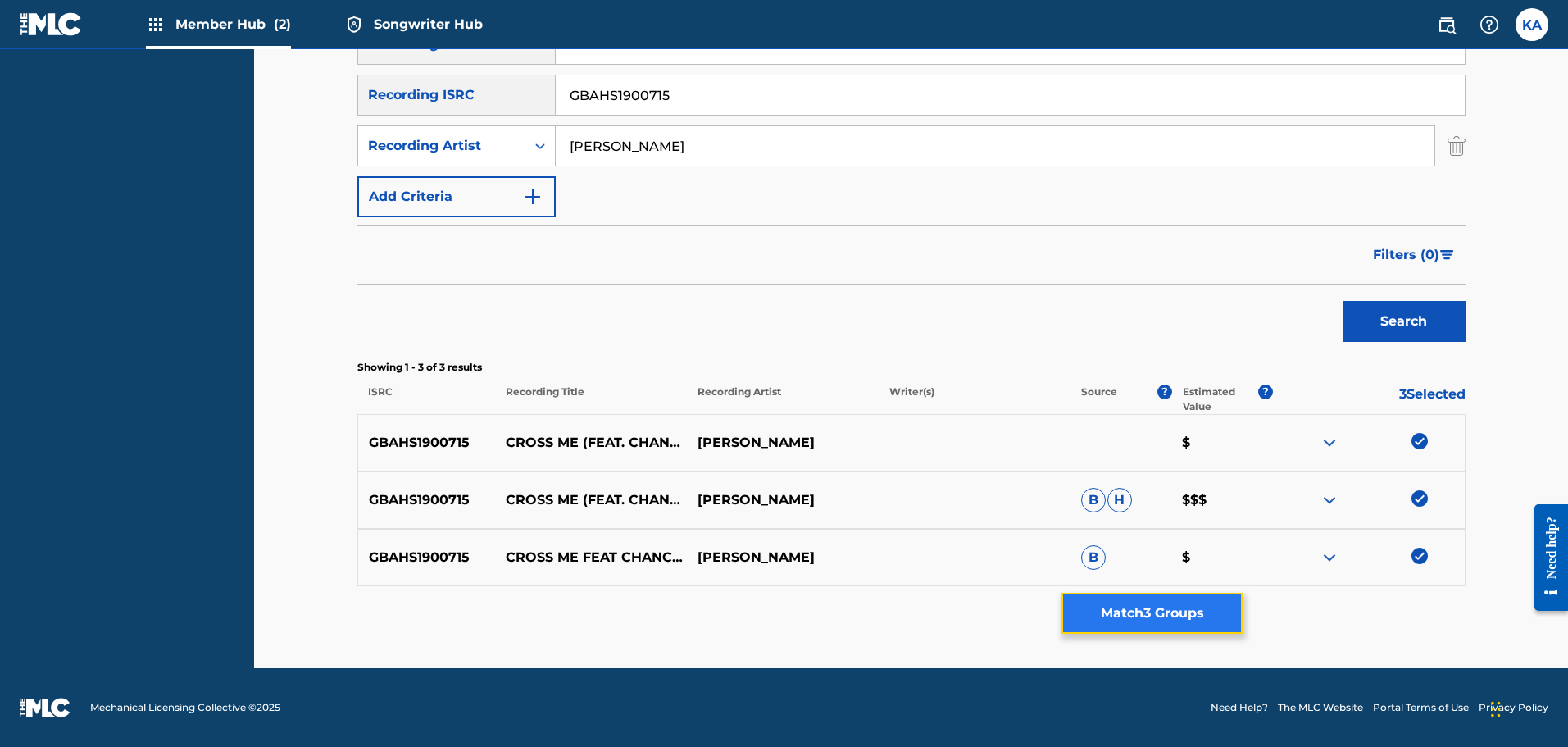
click at [1172, 613] on button "Match 3 Groups" at bounding box center [1151, 613] width 181 height 41
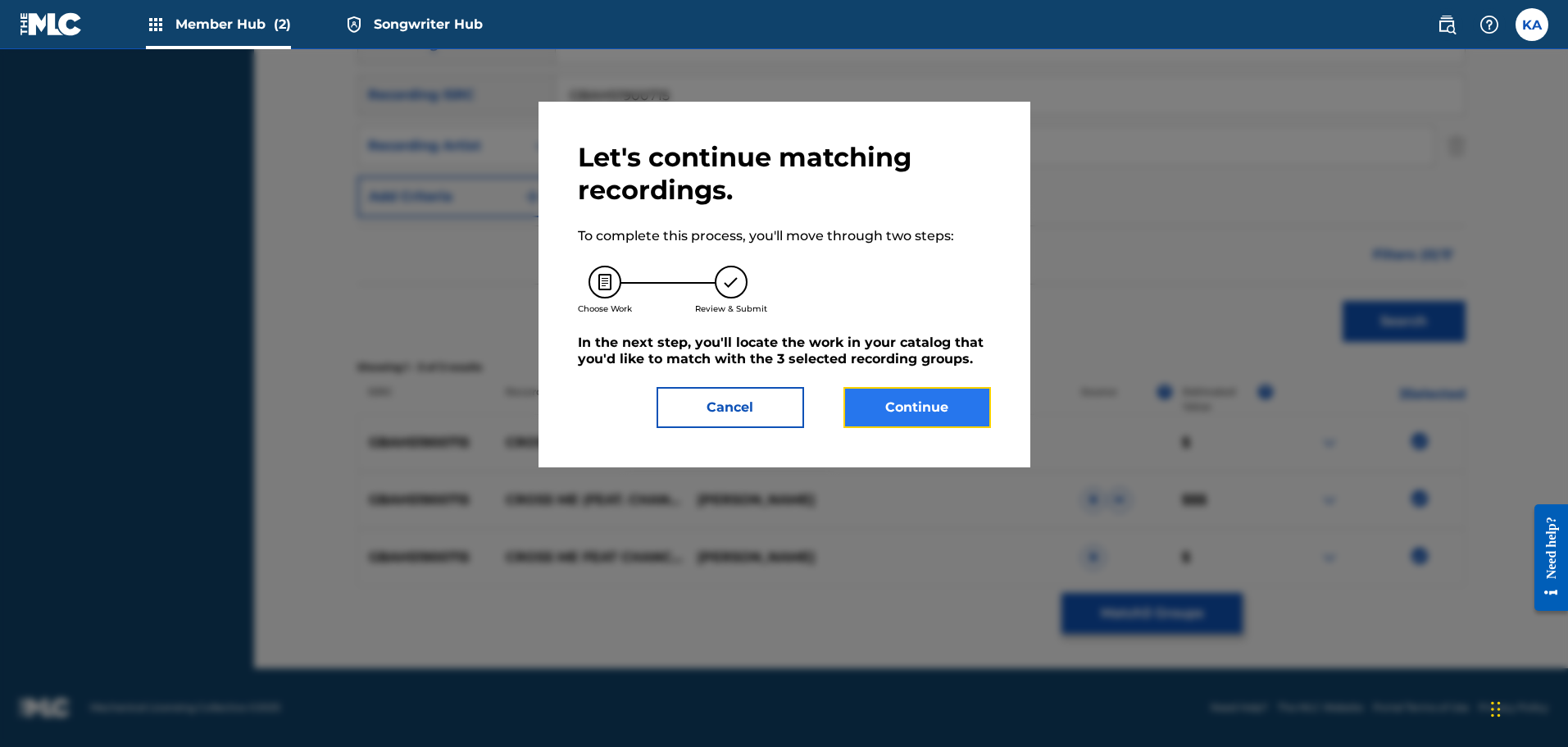
click at [885, 407] on button "Continue" at bounding box center [917, 407] width 148 height 41
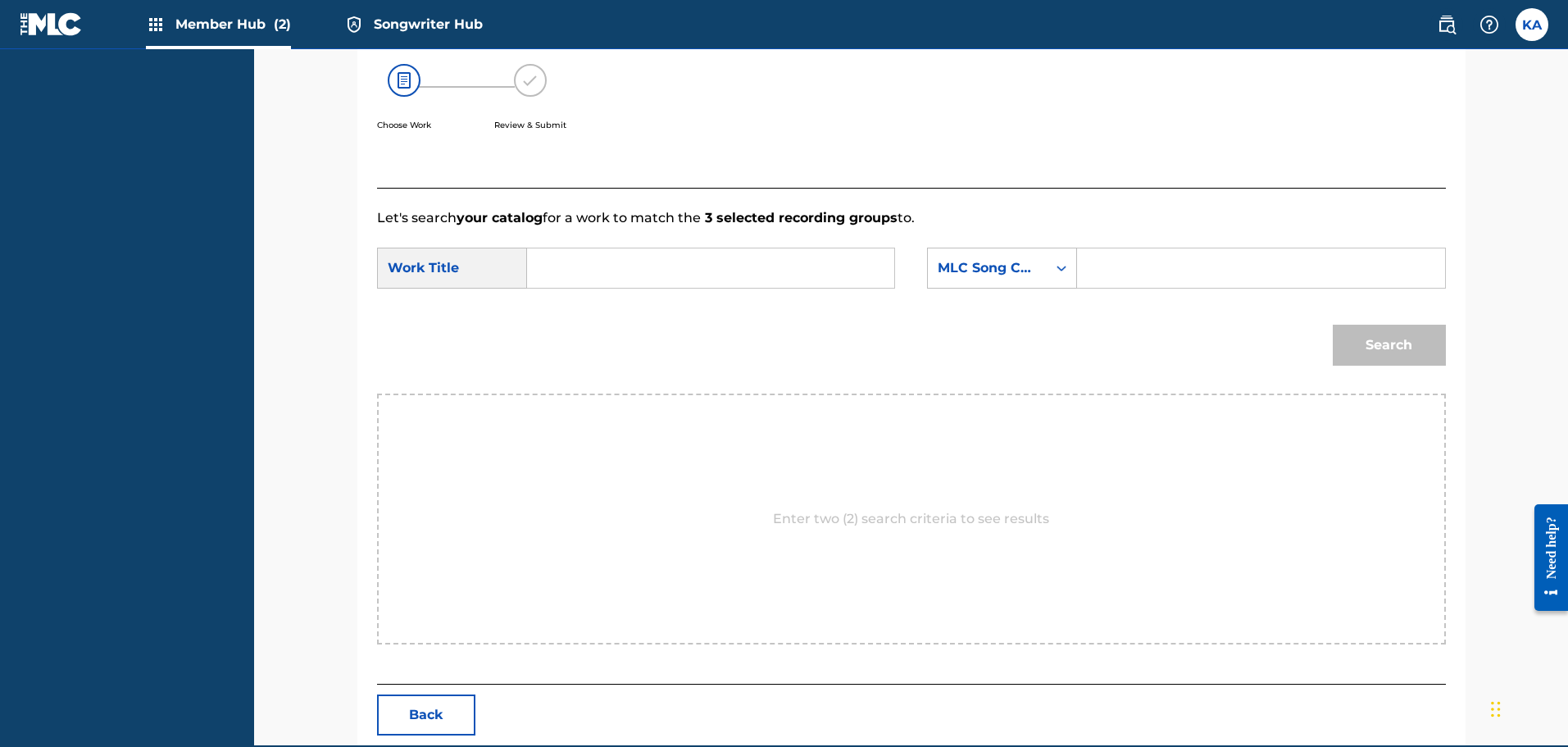
click at [622, 272] on input "Search Form" at bounding box center [711, 268] width 339 height 39
type input "Cross Me"
click at [1031, 271] on div "MLC Song Code" at bounding box center [988, 268] width 99 height 20
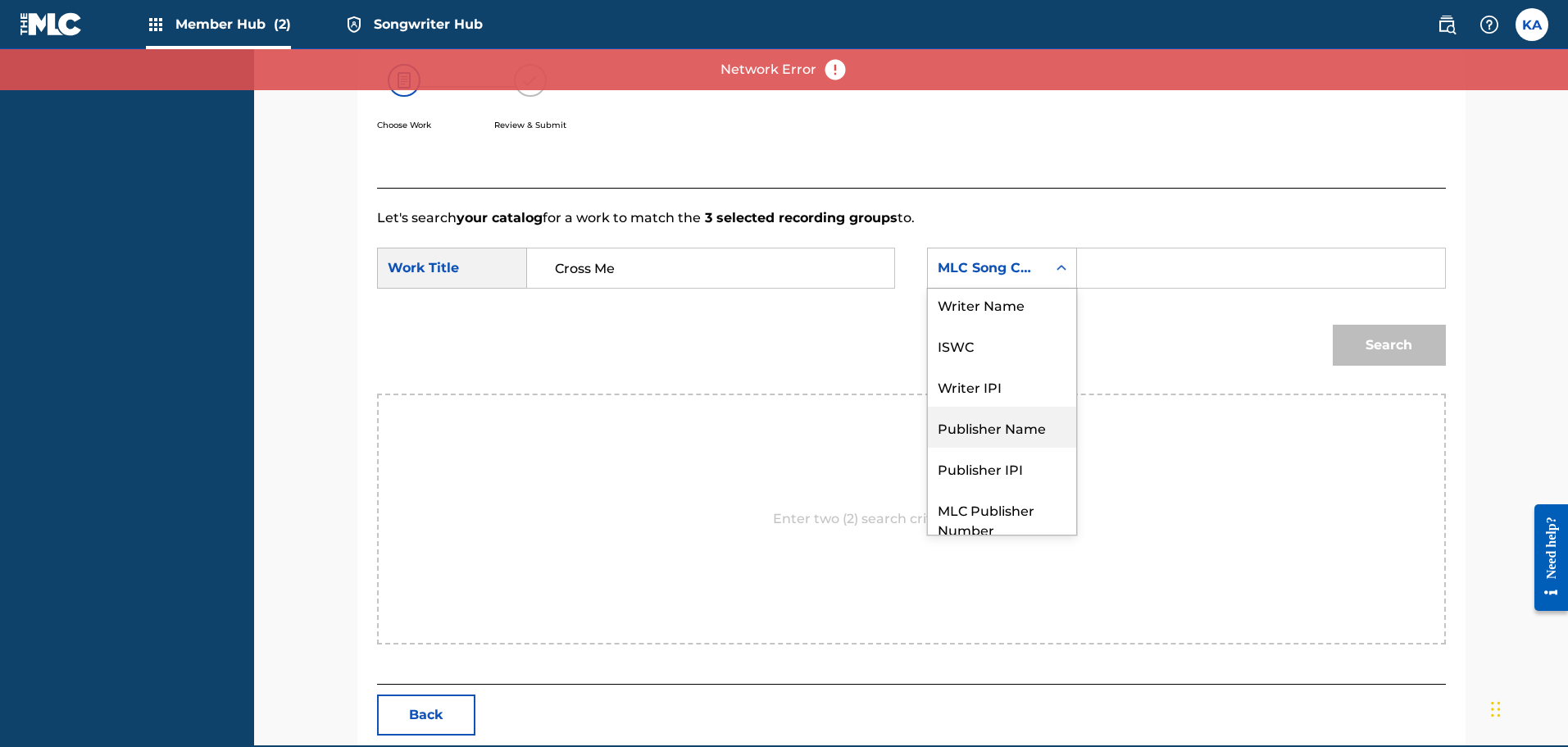
scroll to position [0, 0]
click at [1020, 322] on div "Writer Name" at bounding box center [1002, 309] width 148 height 41
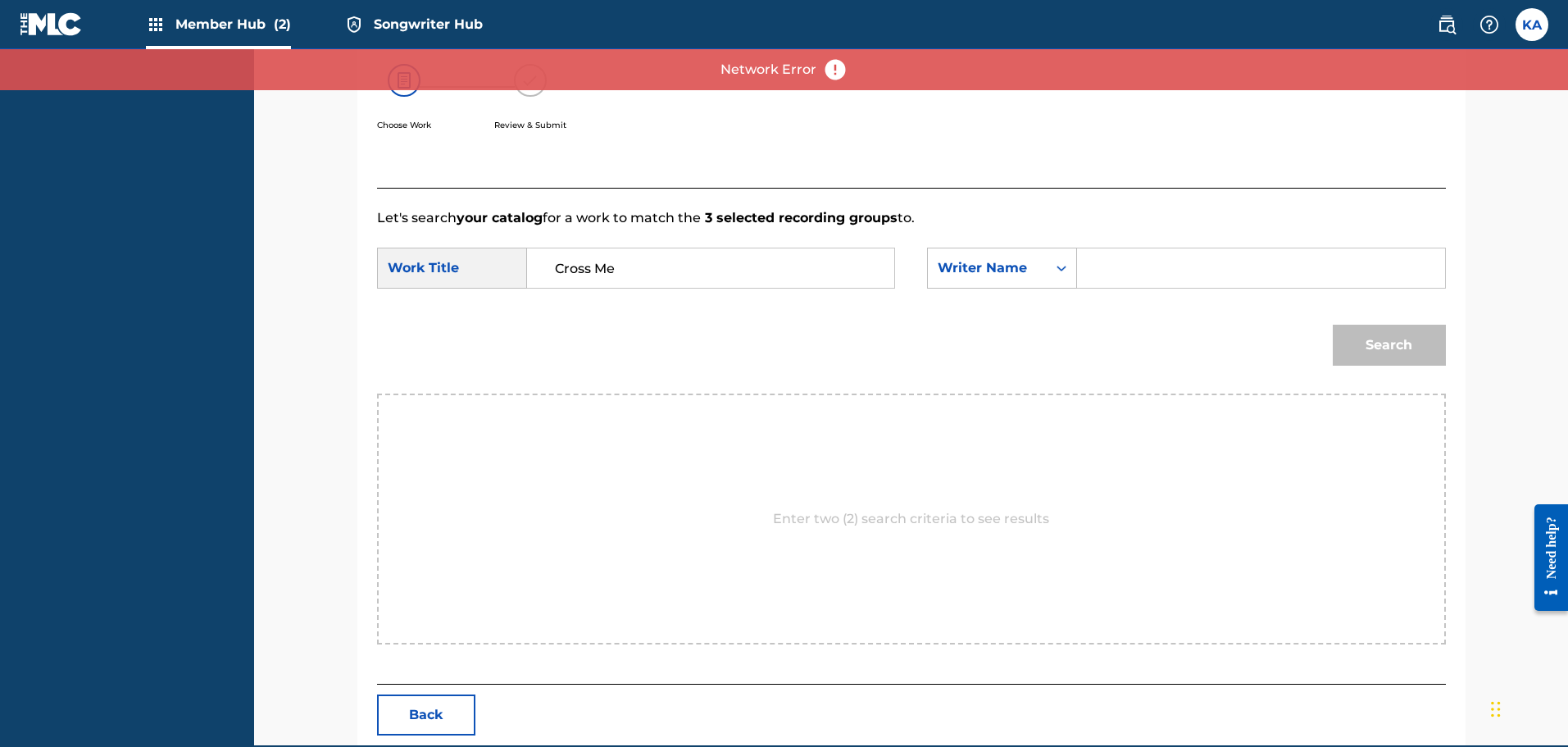
click at [1123, 277] on input "Search Form" at bounding box center [1260, 268] width 339 height 39
type input "h"
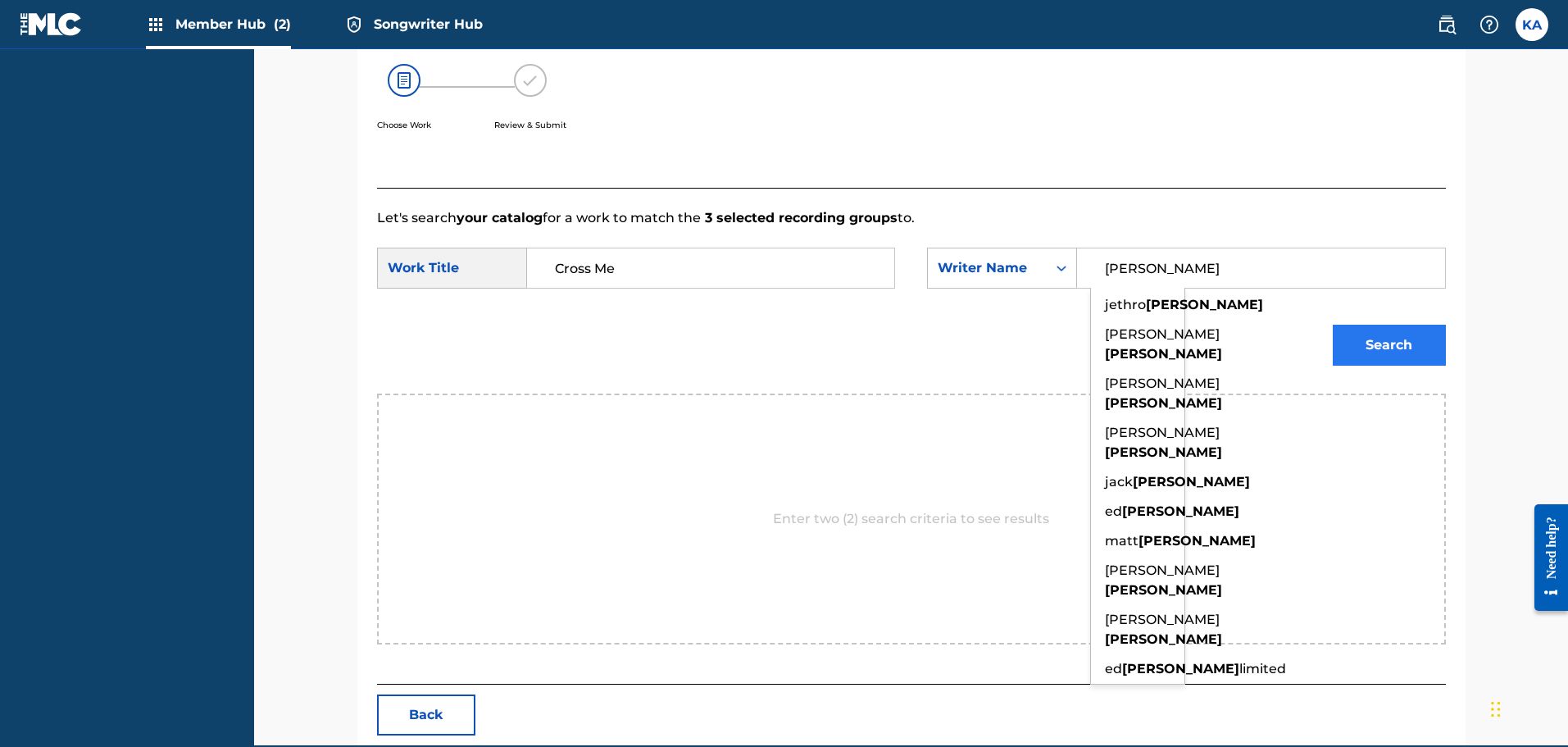
type input "[PERSON_NAME]"
click at [1346, 343] on button "Search" at bounding box center [1389, 345] width 113 height 41
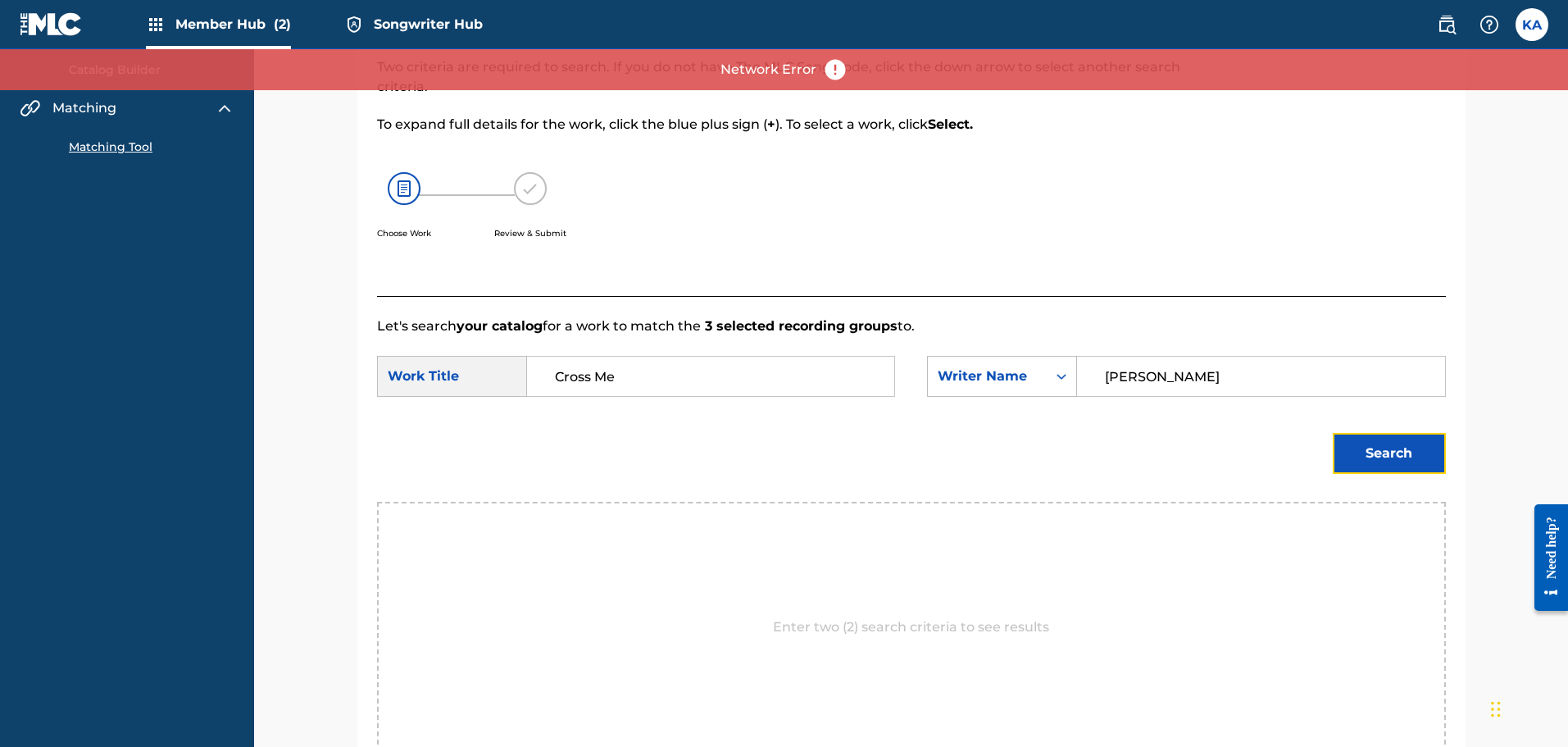
scroll to position [268, 0]
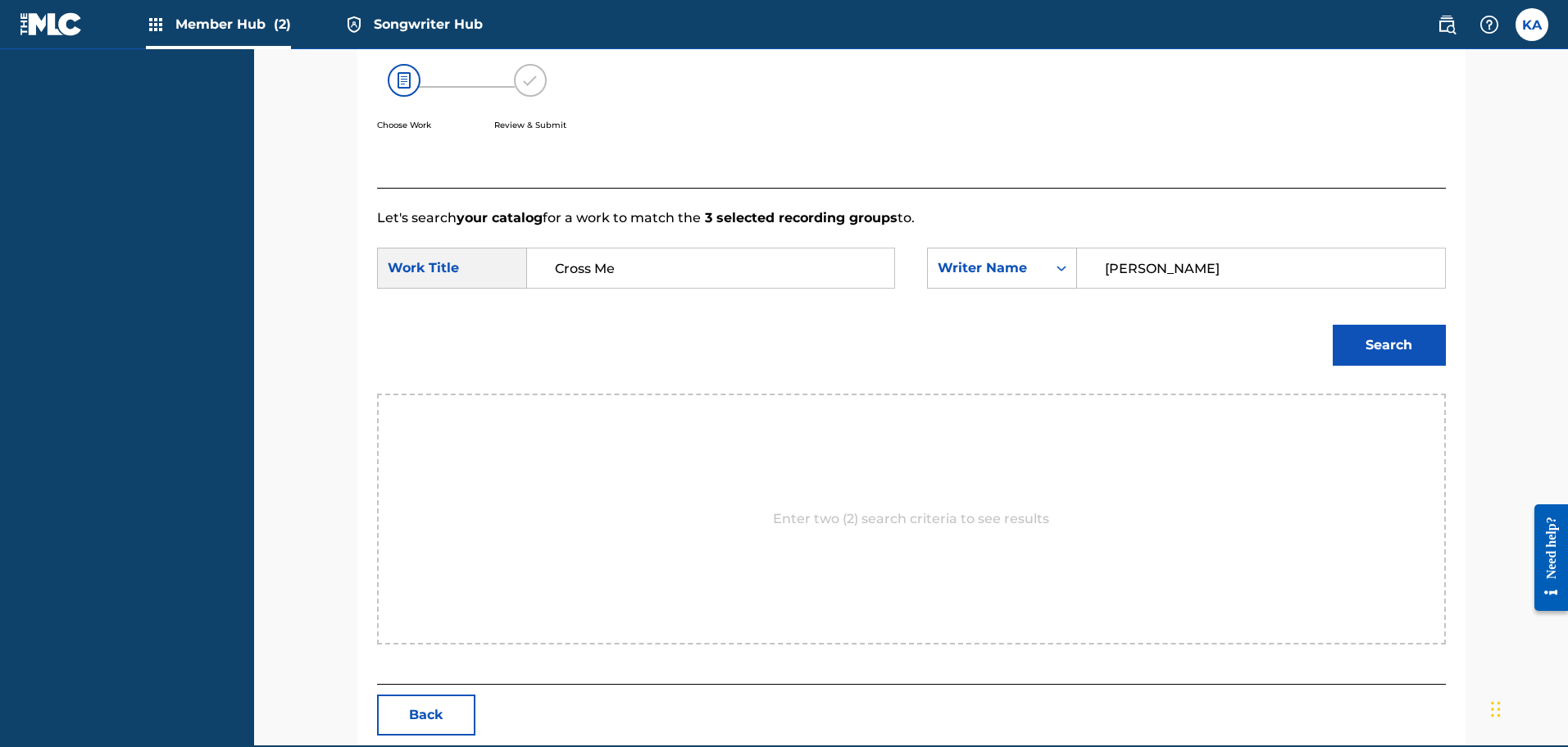
click at [154, 19] on img at bounding box center [155, 24] width 20 height 20
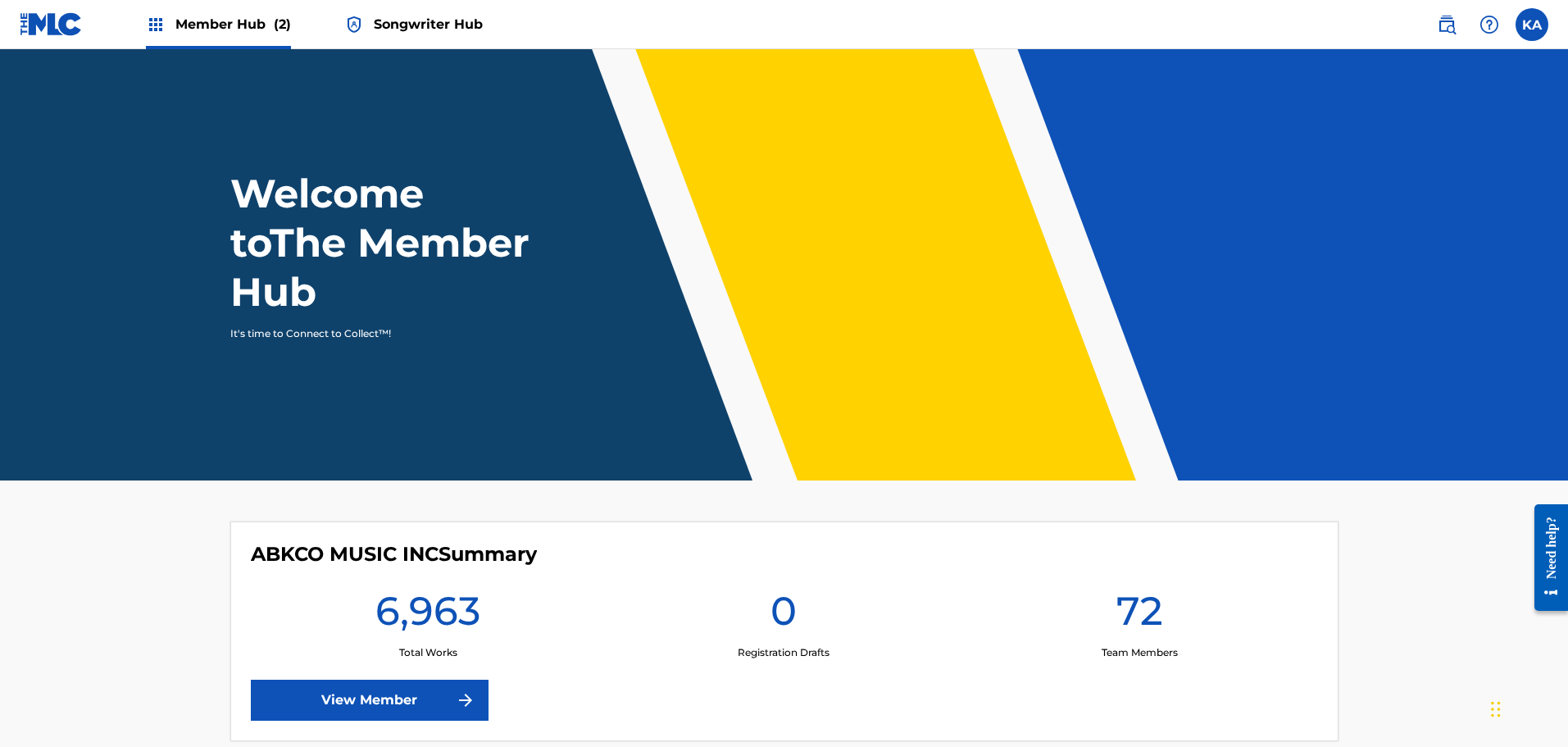
click at [441, 17] on span "Songwriter Hub" at bounding box center [428, 24] width 109 height 19
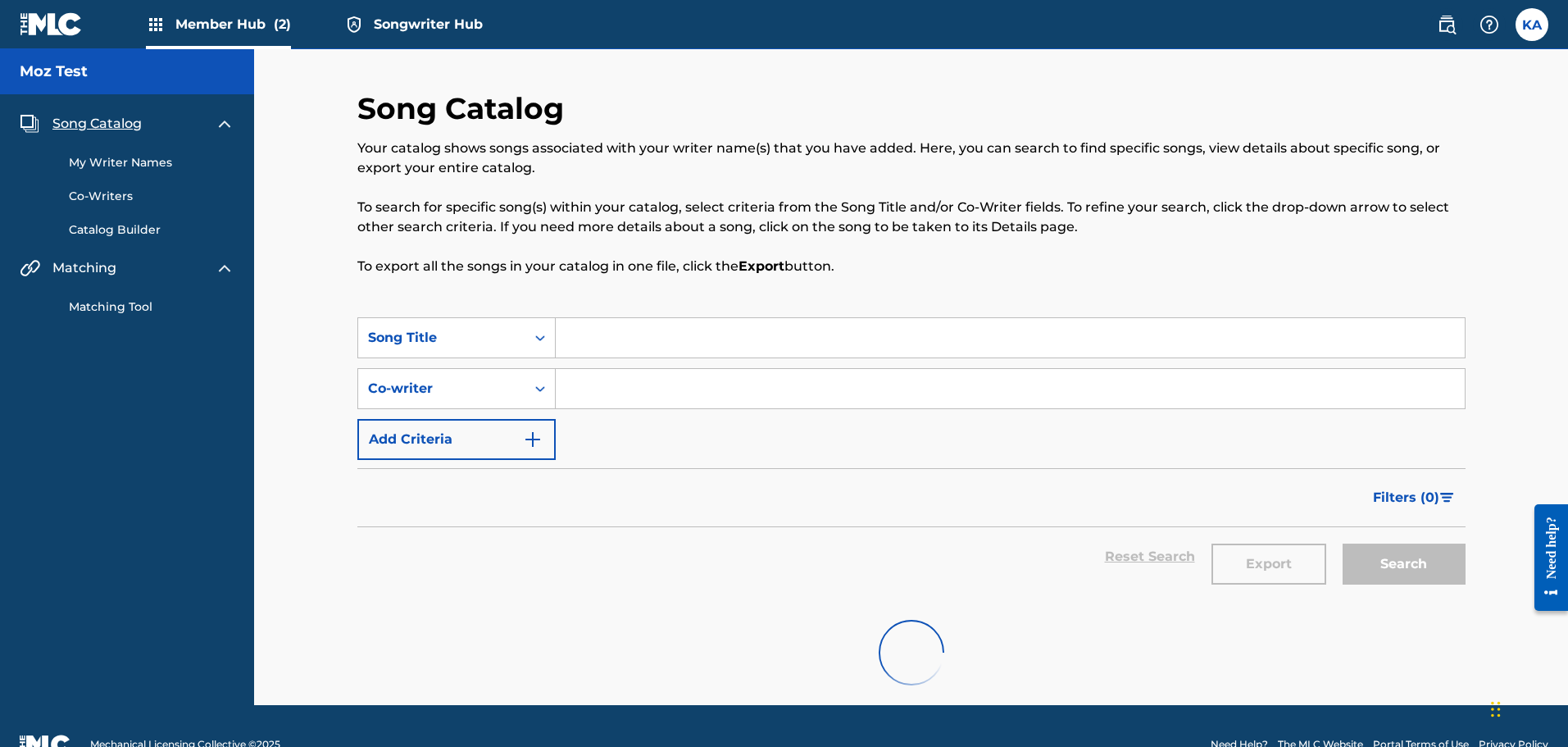
click at [203, 17] on span "Member Hub (2)" at bounding box center [232, 24] width 115 height 19
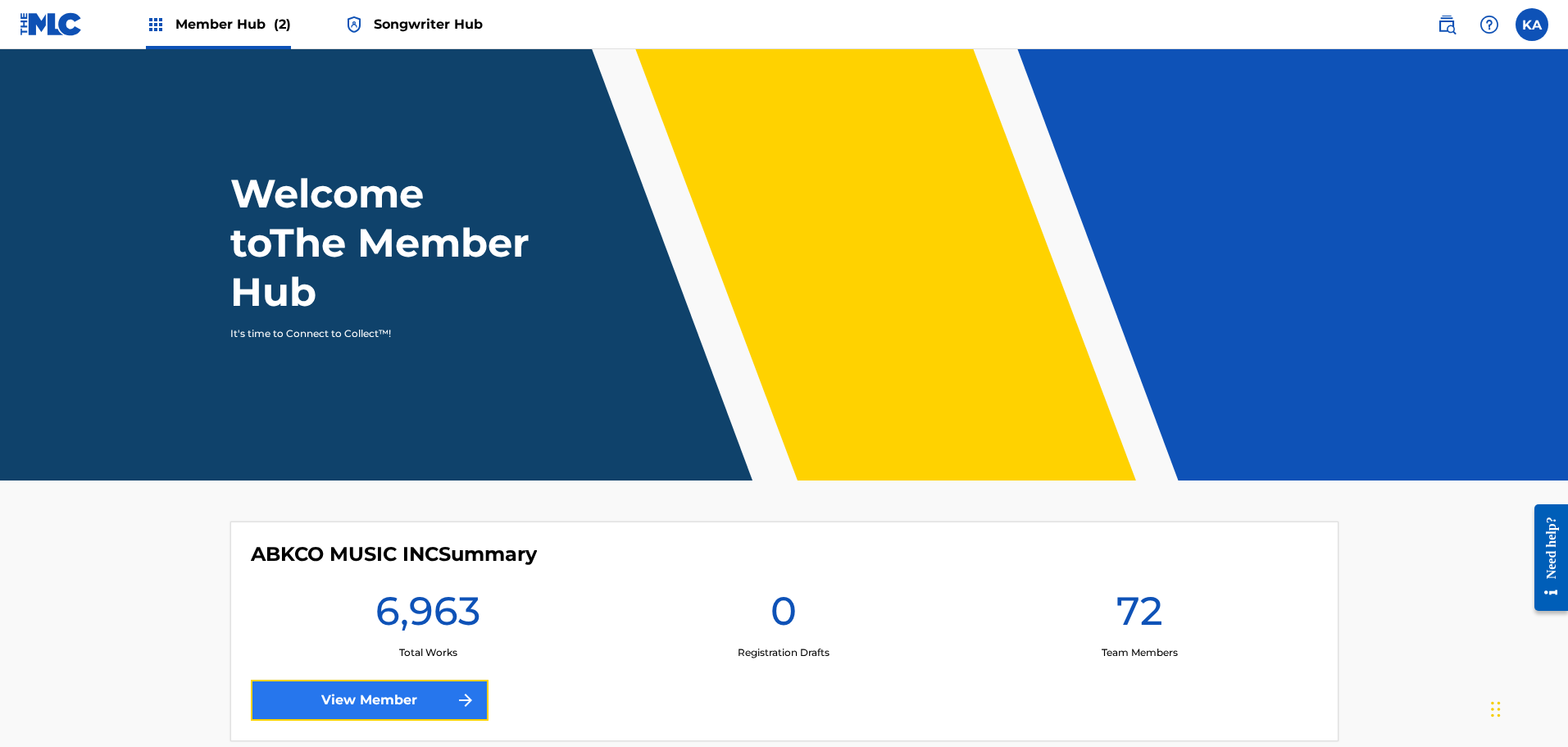
click at [384, 704] on link "View Member" at bounding box center [370, 700] width 238 height 41
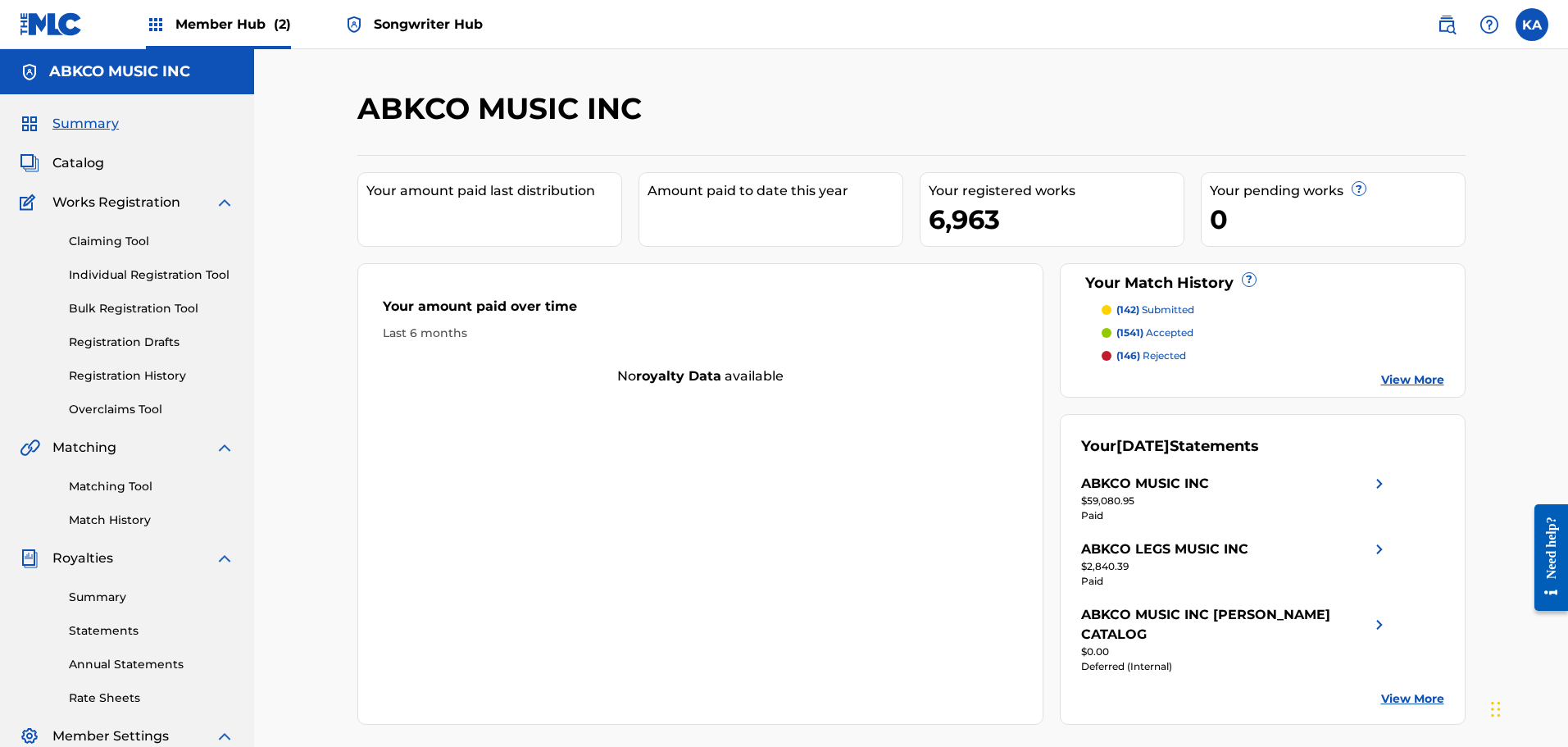
click at [65, 19] on img at bounding box center [51, 23] width 63 height 23
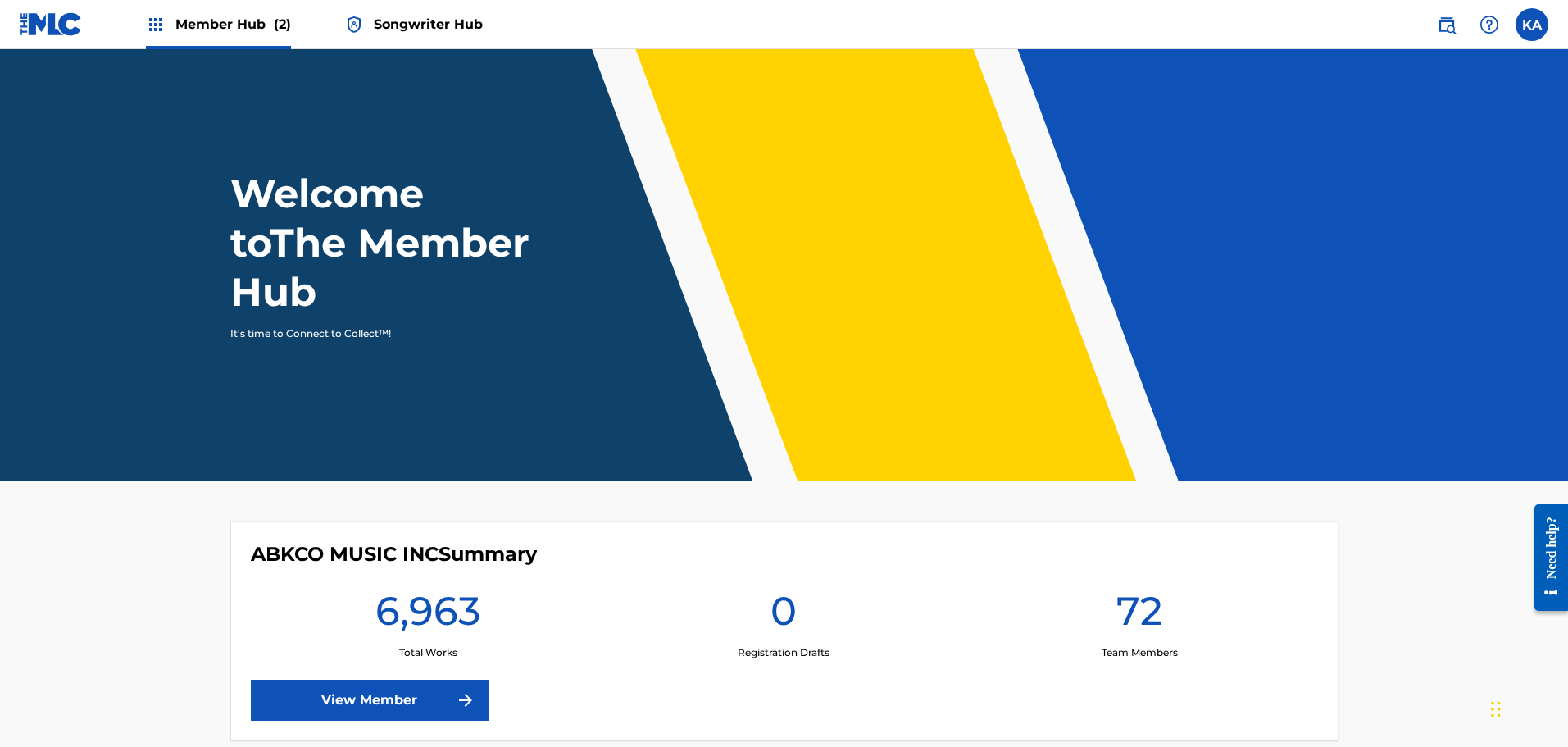
click at [413, 18] on span "Songwriter Hub" at bounding box center [428, 24] width 109 height 19
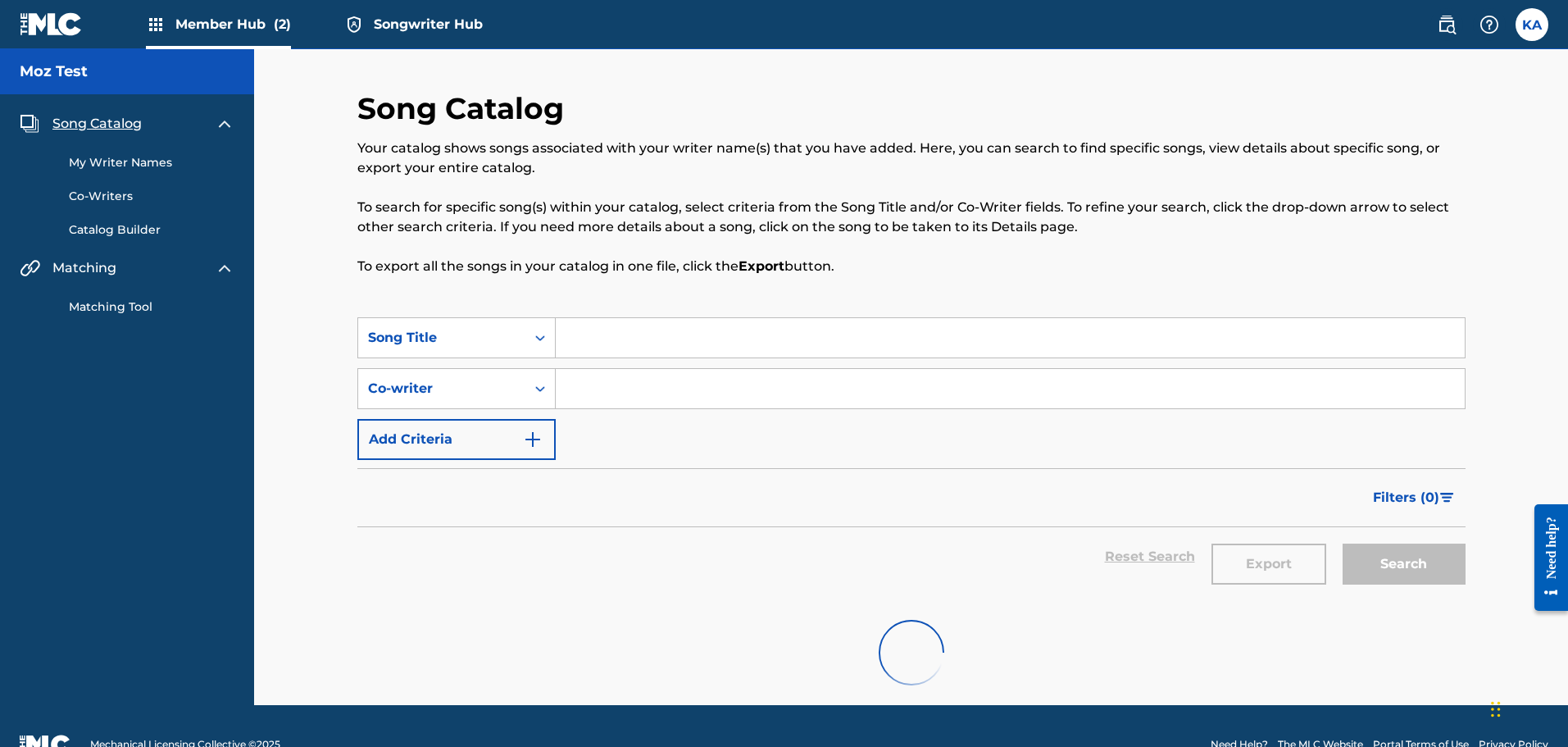
click at [148, 163] on link "My Writer Names" at bounding box center [152, 163] width 166 height 17
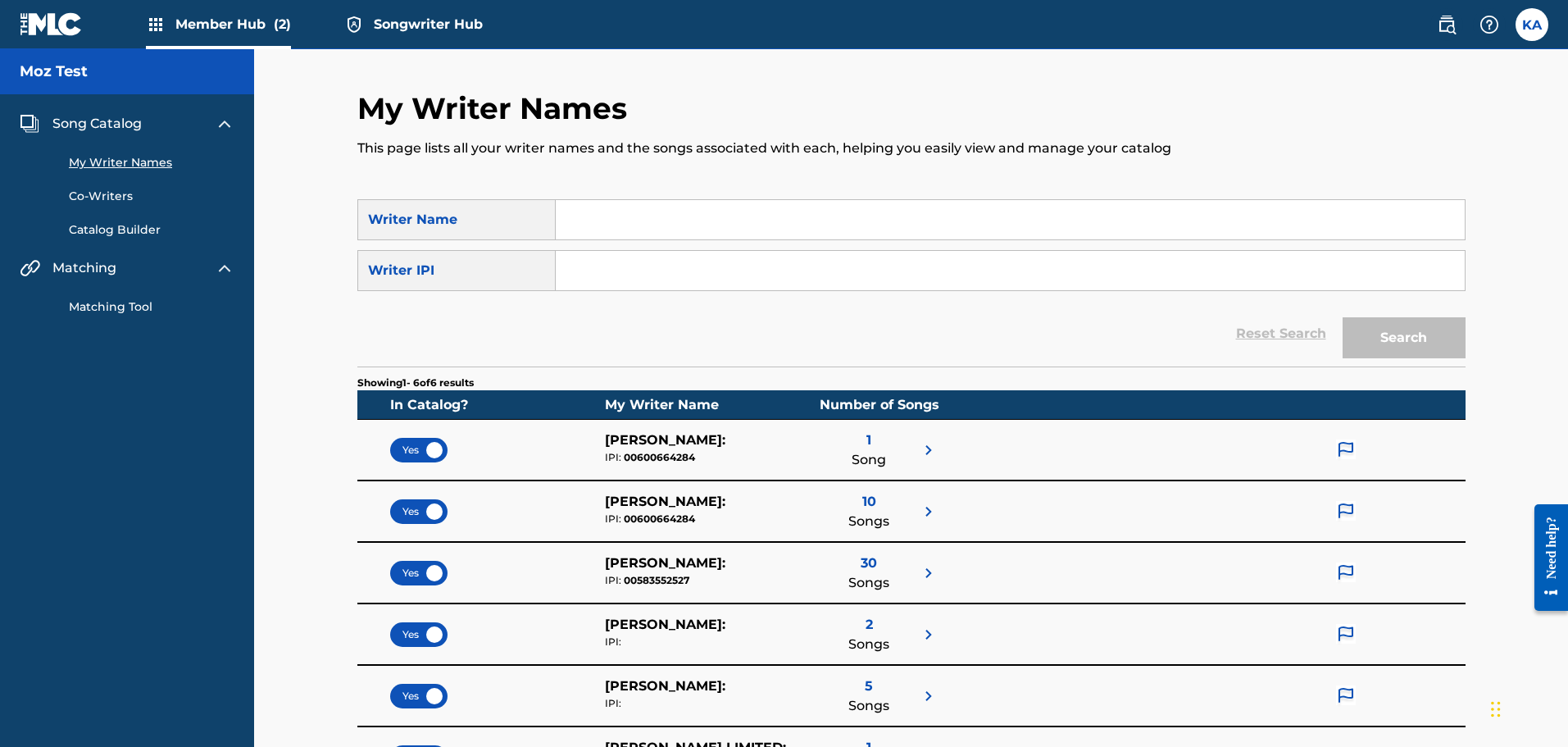
click at [1343, 446] on img at bounding box center [1345, 449] width 20 height 22
click at [1354, 536] on p "Request to update IPI" at bounding box center [1347, 536] width 188 height 39
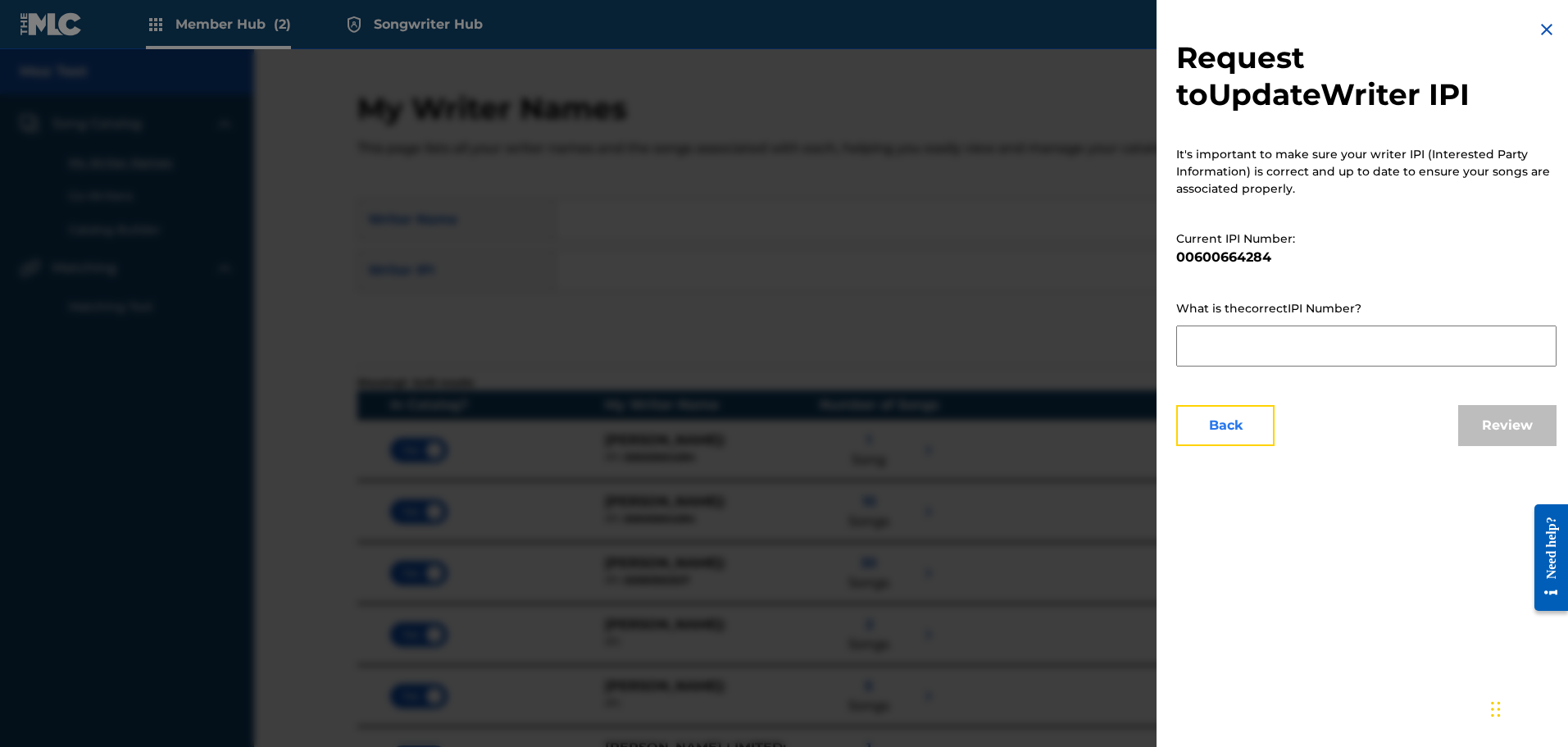
click at [1250, 426] on button "Back" at bounding box center [1224, 426] width 98 height 41
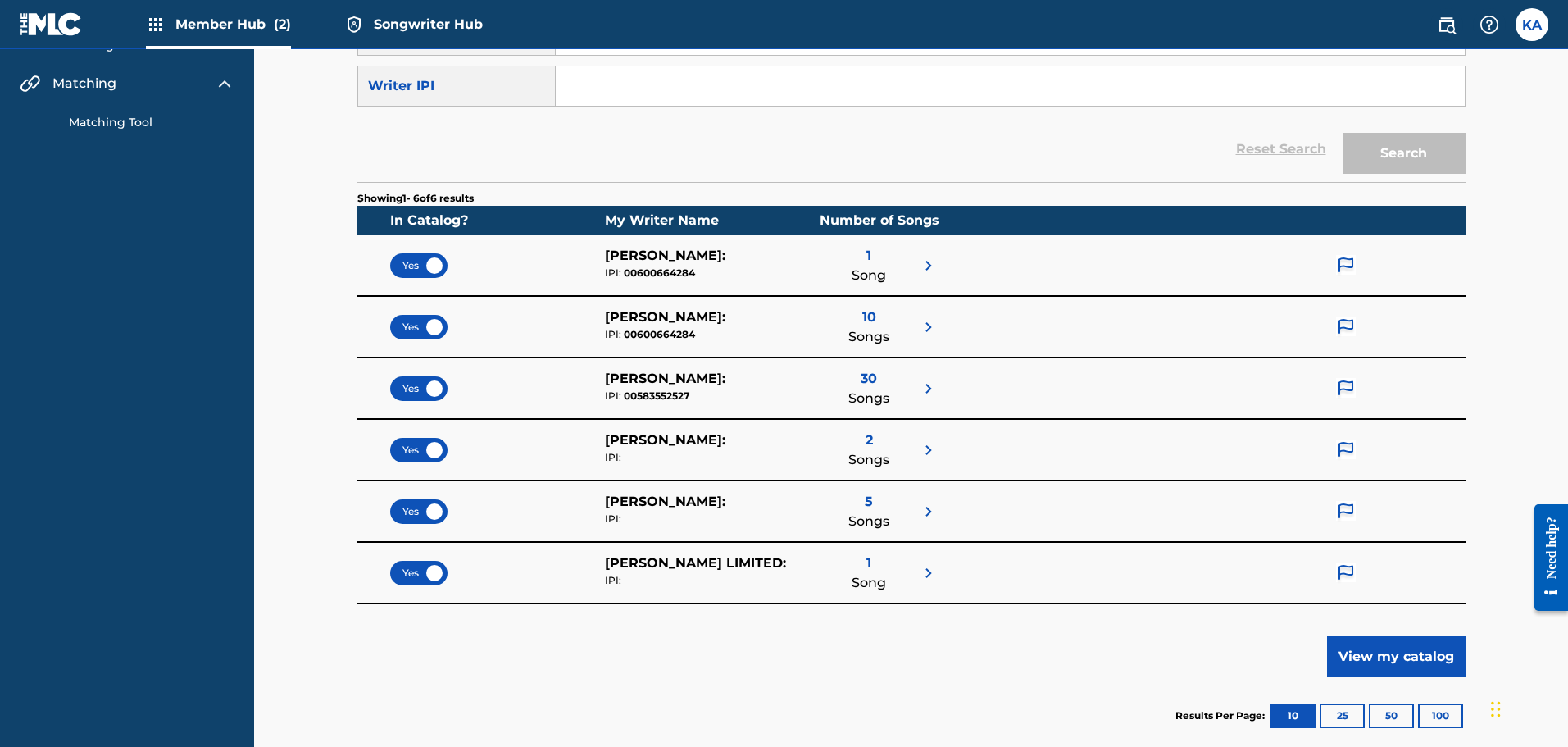
scroll to position [187, 0]
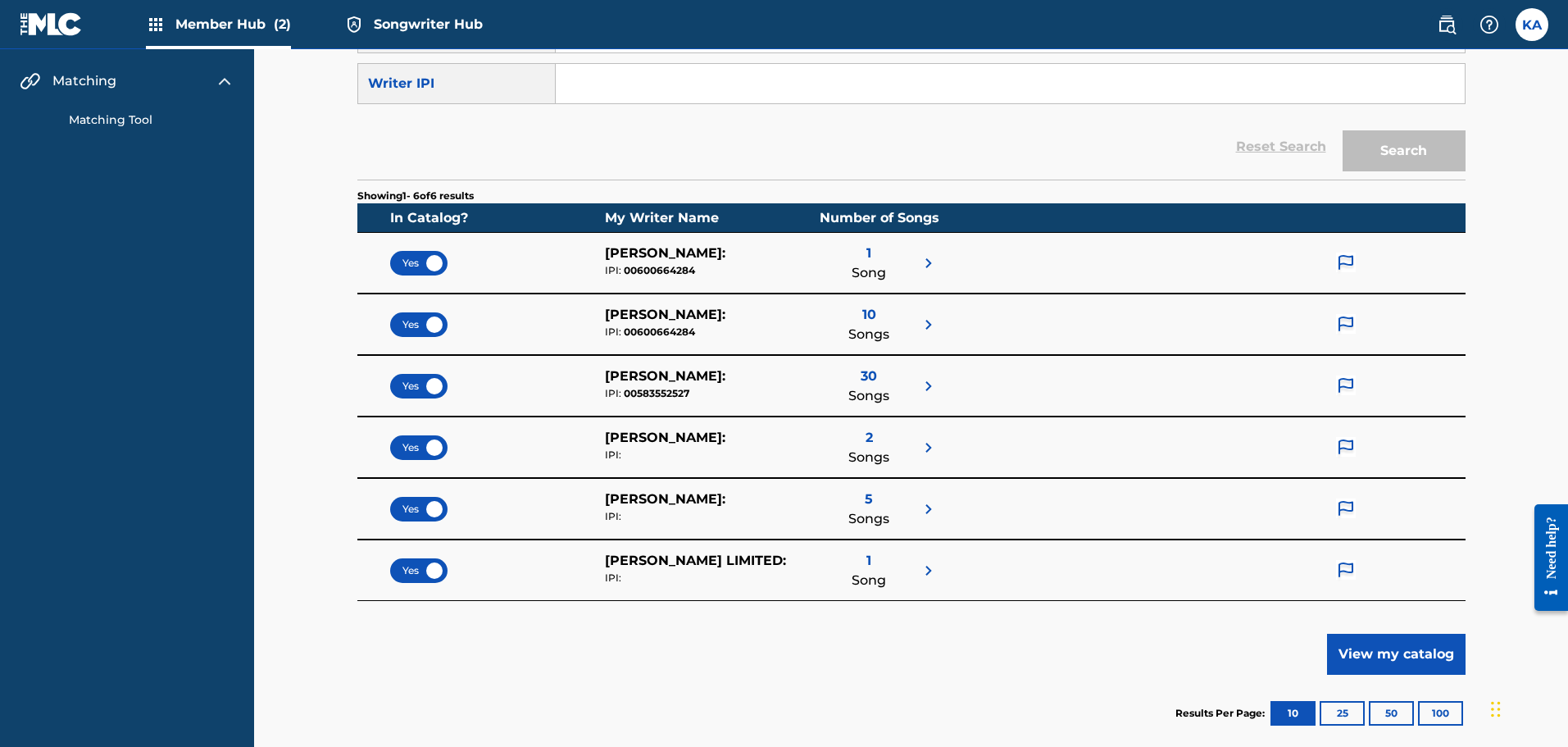
click at [673, 398] on div "IPI: 00583552527" at bounding box center [711, 393] width 214 height 15
copy div "00583552527"
click at [1345, 503] on img at bounding box center [1345, 508] width 20 height 22
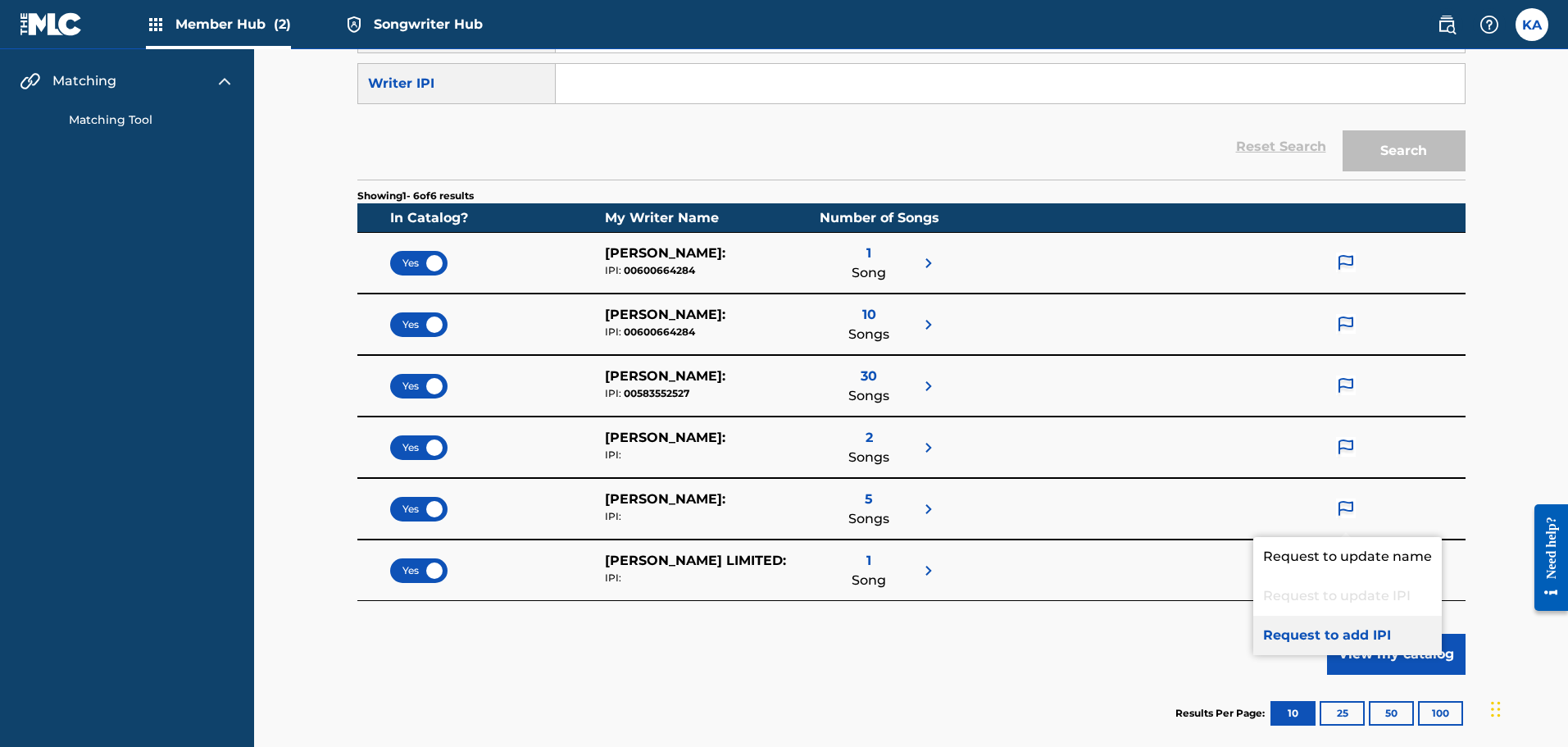
click at [1334, 630] on p "Request to add IPI" at bounding box center [1347, 636] width 188 height 39
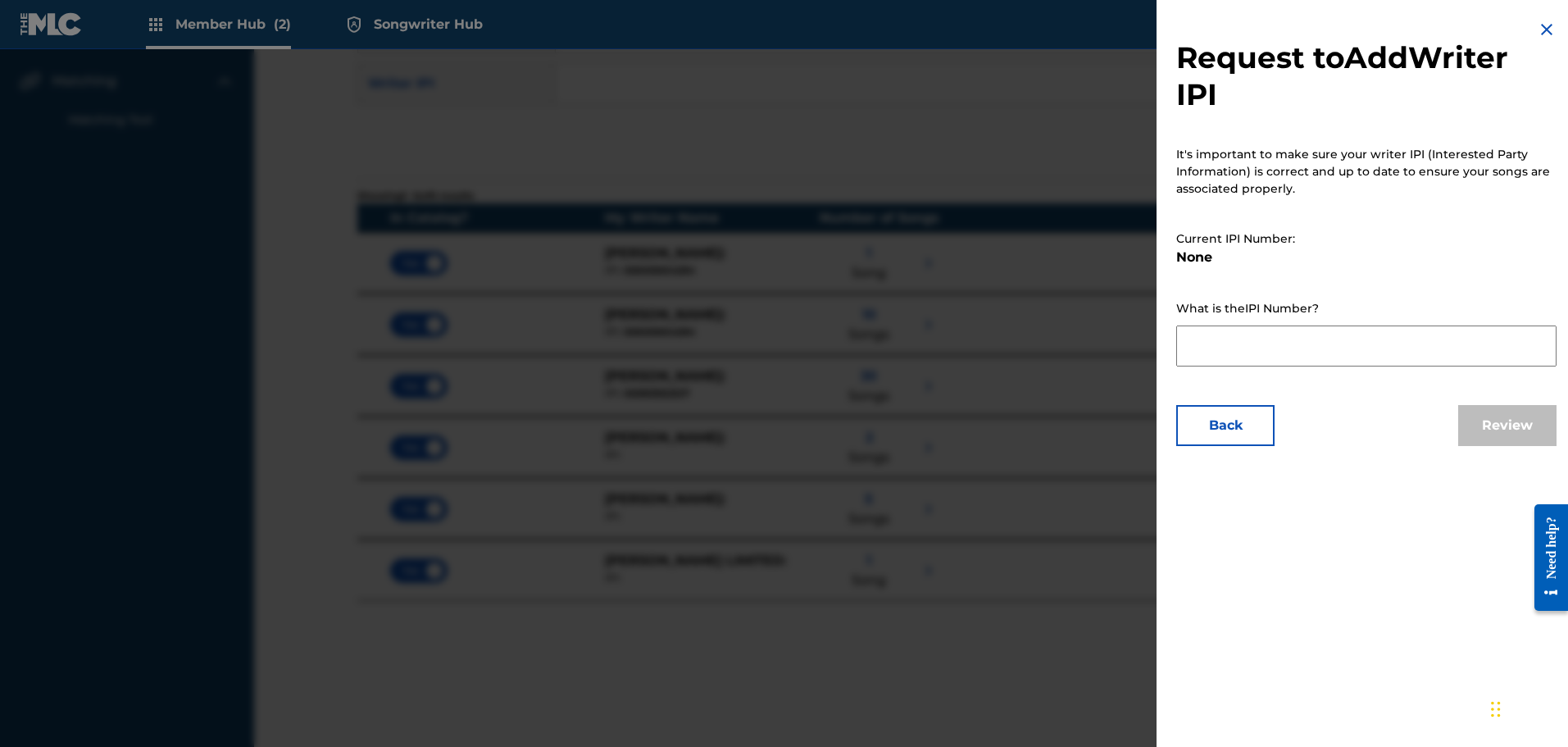
click at [1241, 353] on textarea at bounding box center [1366, 346] width 380 height 41
paste textarea "00583552527"
type textarea "00583552527"
click at [1469, 432] on button "Review" at bounding box center [1507, 426] width 98 height 41
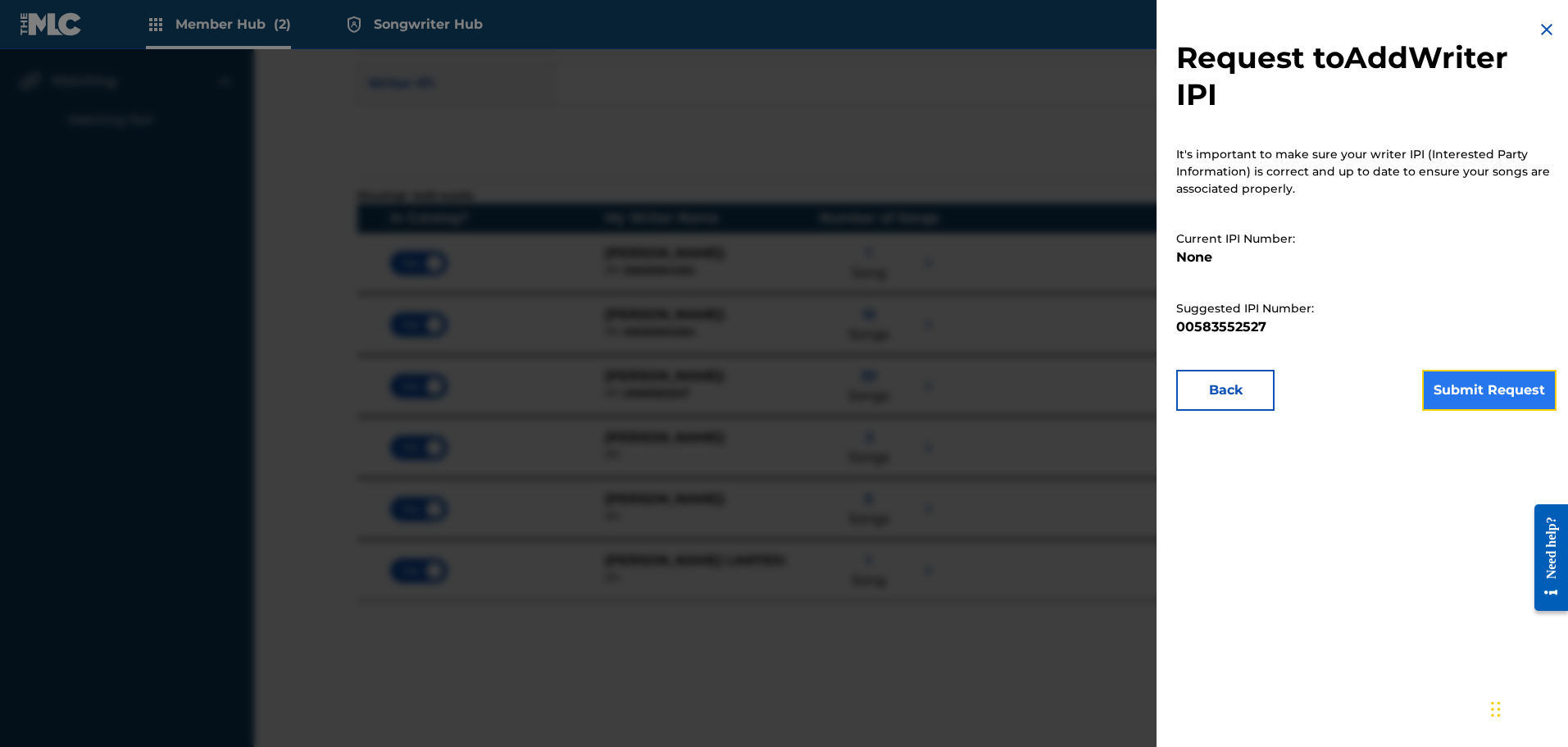
click at [1470, 391] on button "Submit Request" at bounding box center [1489, 390] width 135 height 41
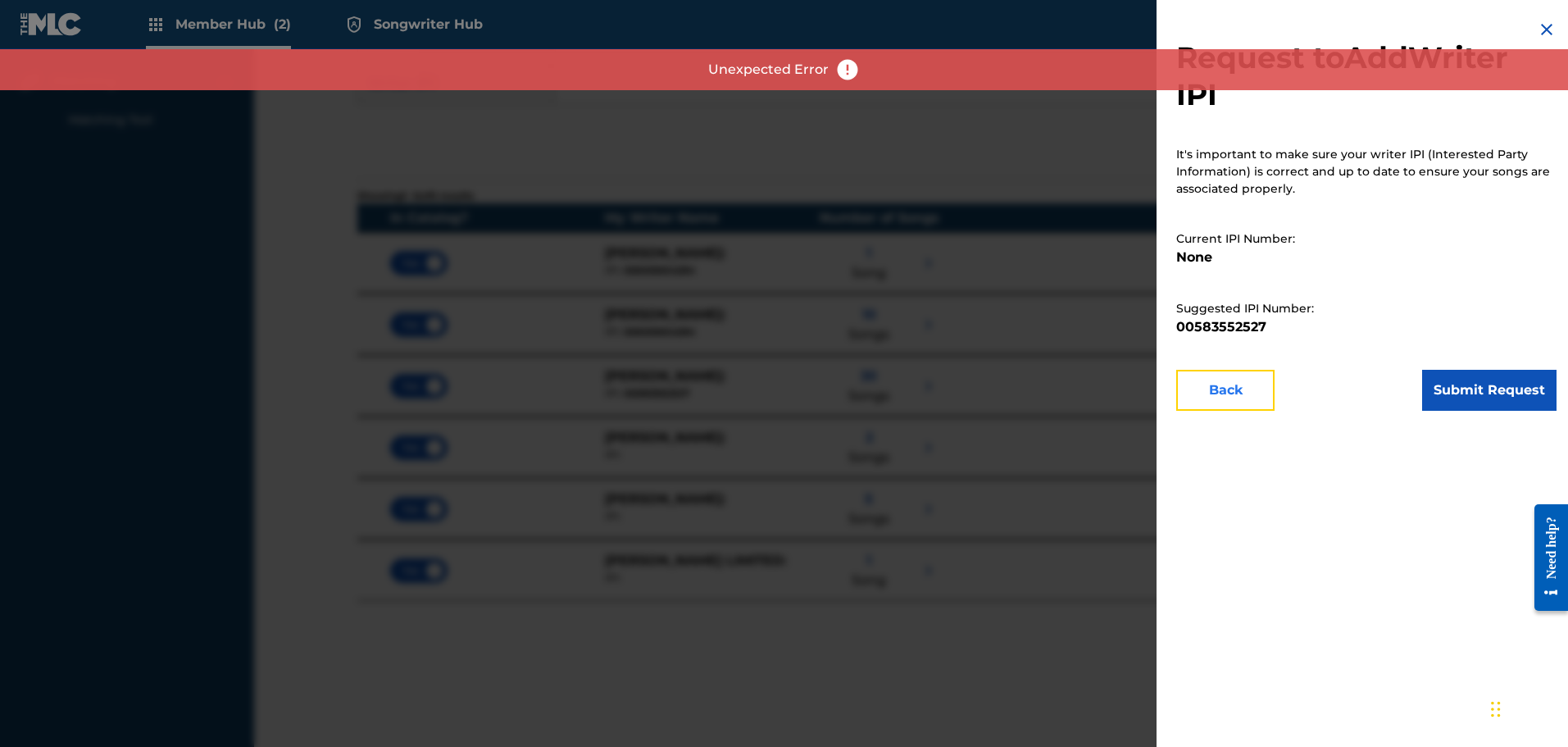
click at [1238, 392] on button "Back" at bounding box center [1224, 390] width 98 height 41
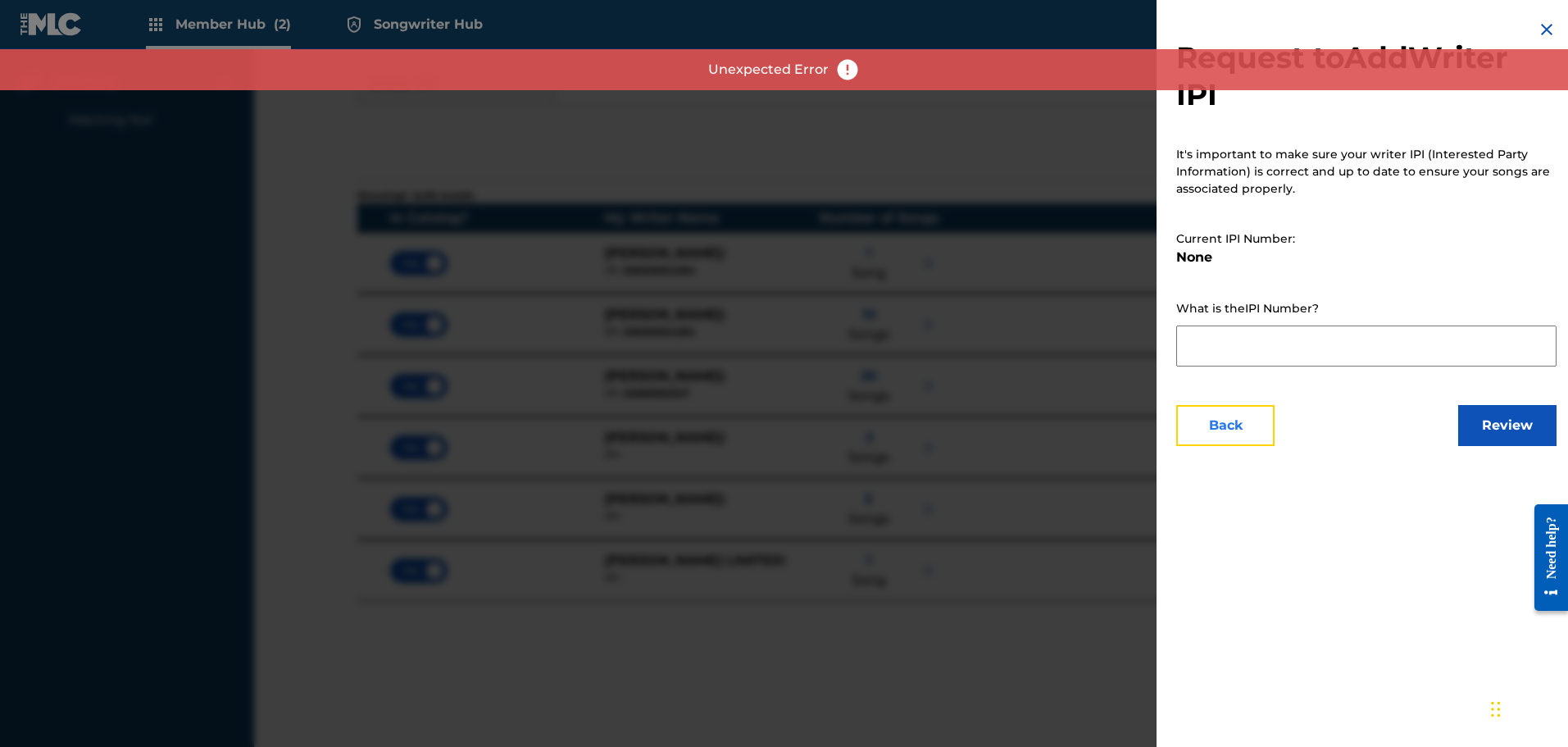
click at [1229, 418] on button "Back" at bounding box center [1224, 426] width 98 height 41
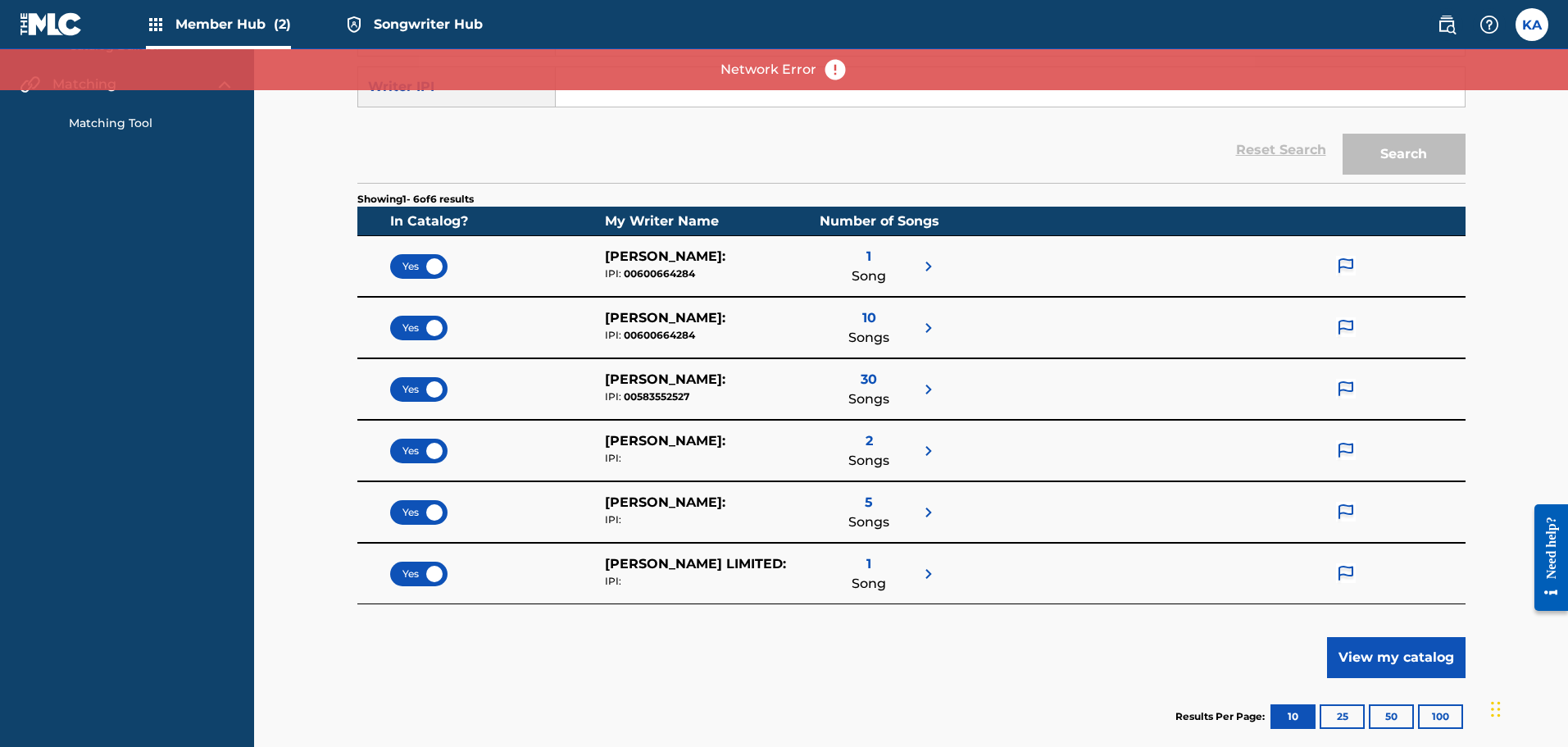
scroll to position [181, 0]
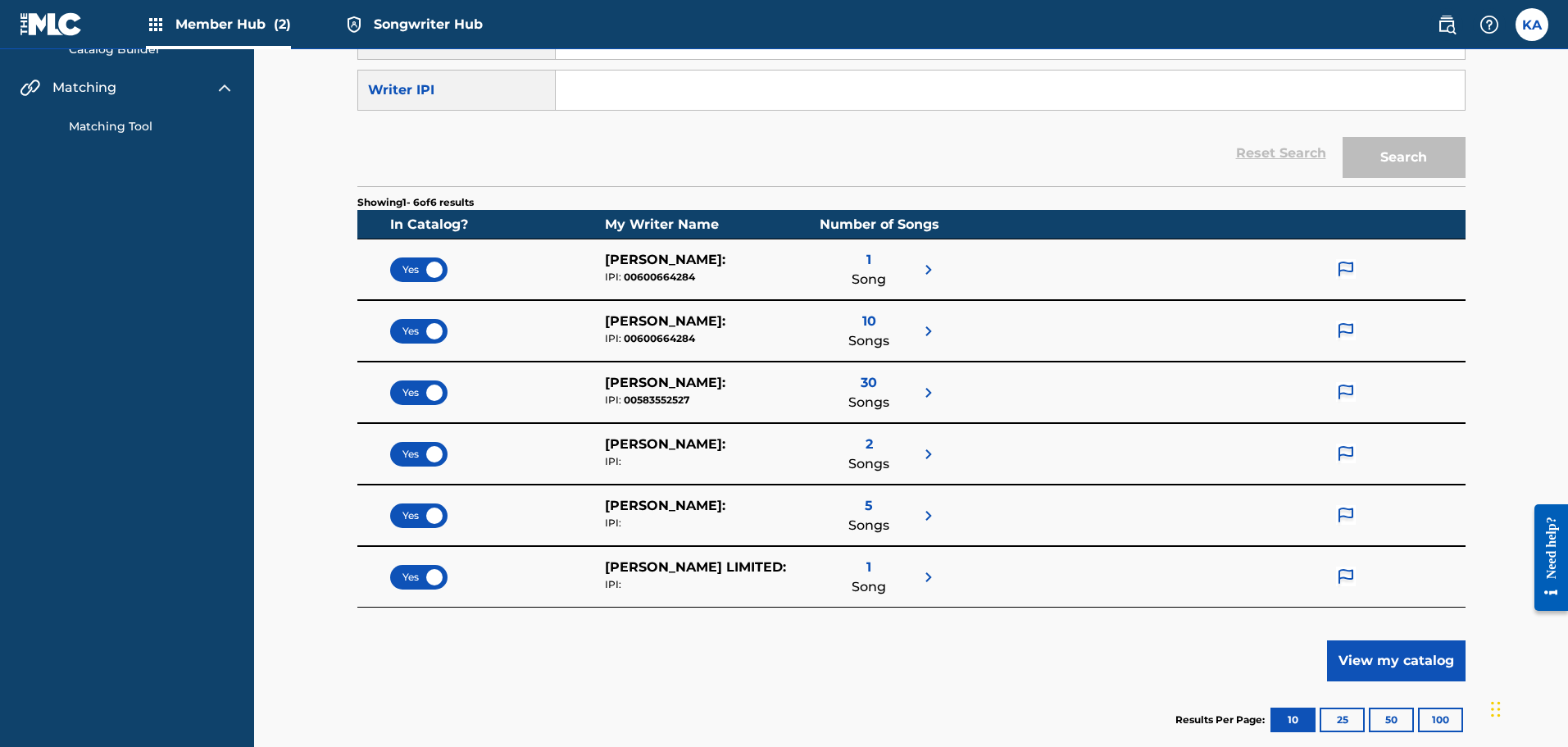
click at [1350, 575] on img at bounding box center [1345, 577] width 20 height 22
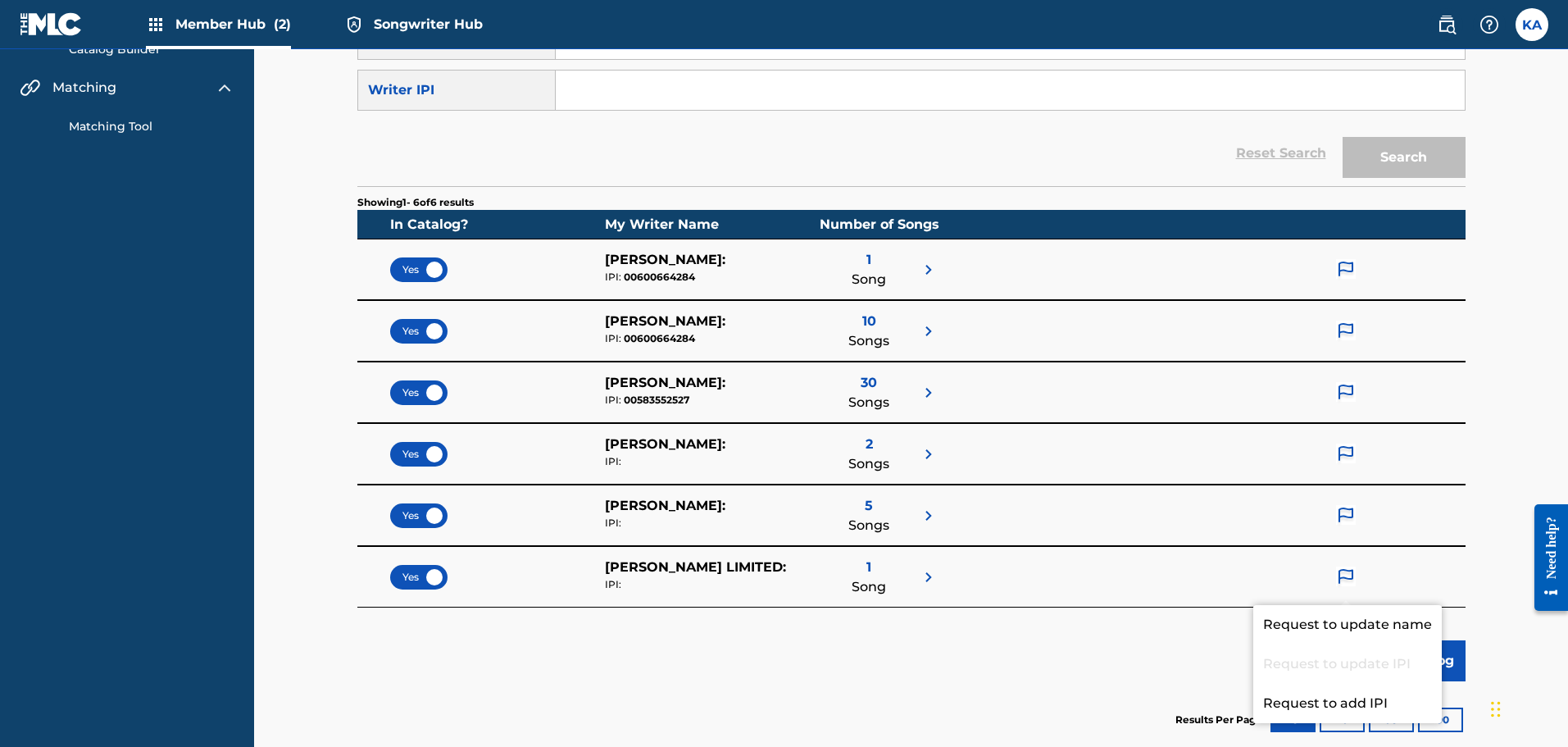
click at [1355, 394] on img at bounding box center [1345, 392] width 20 height 22
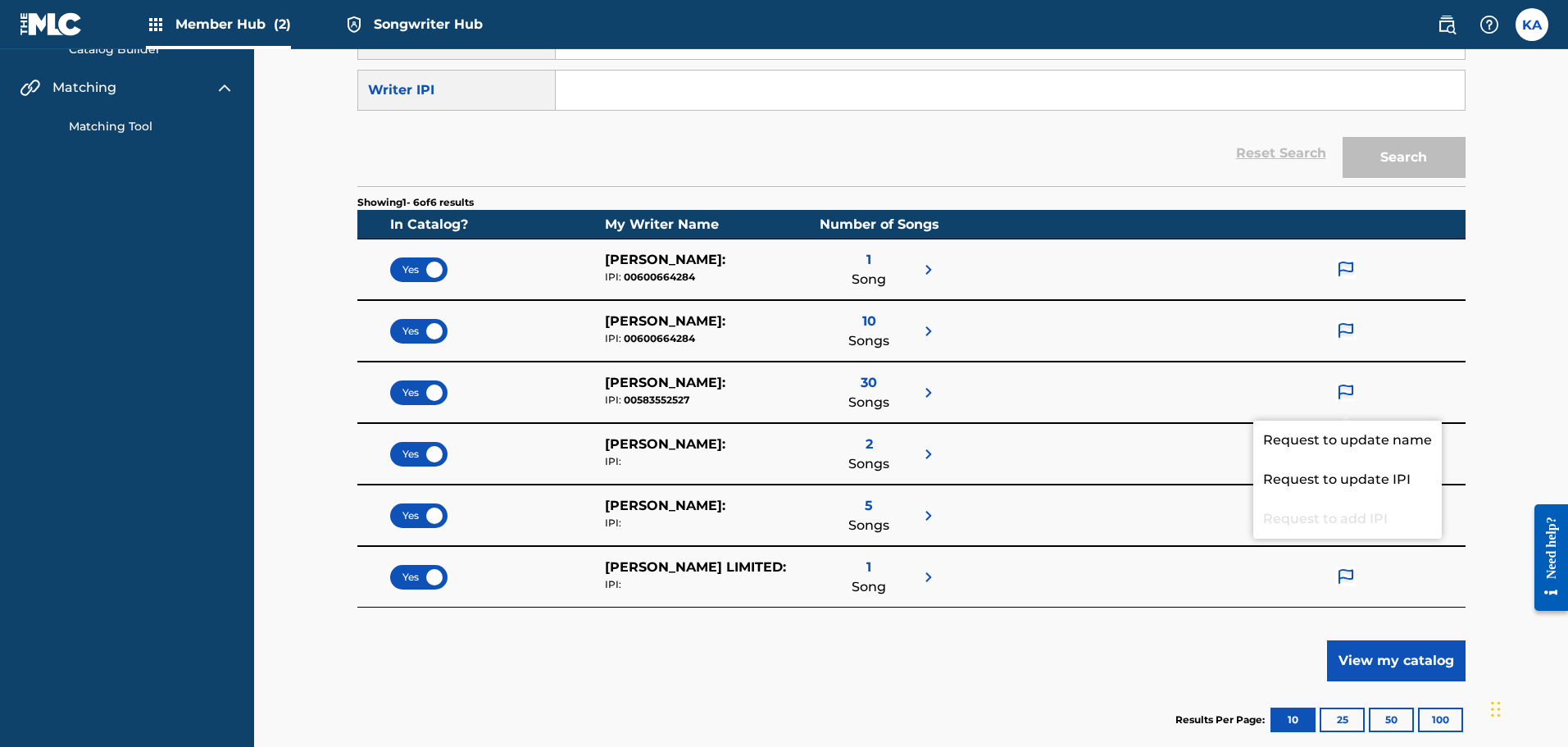
click at [1020, 664] on div "Showing 1 - 6 of 6 results In Catalog? My Writer Name Number of Songs Yes [PERS…" at bounding box center [912, 472] width 1108 height 572
